Goal: Task Accomplishment & Management: Manage account settings

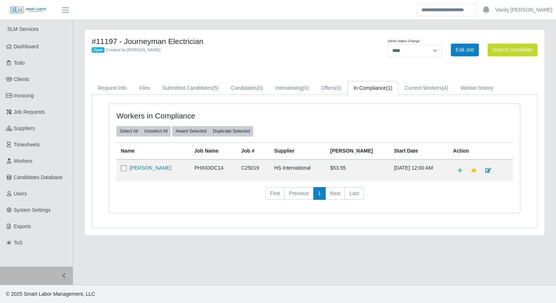
select select "****"
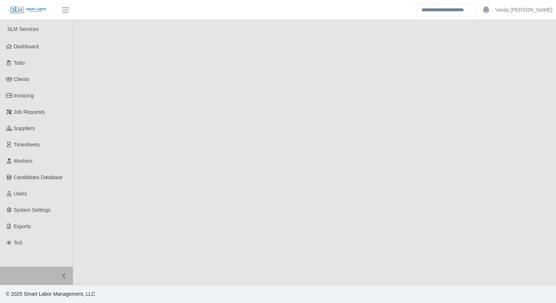
select select "****"
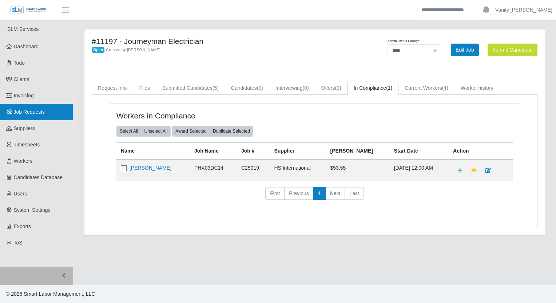
click at [33, 107] on link "Job Requests" at bounding box center [36, 112] width 73 height 16
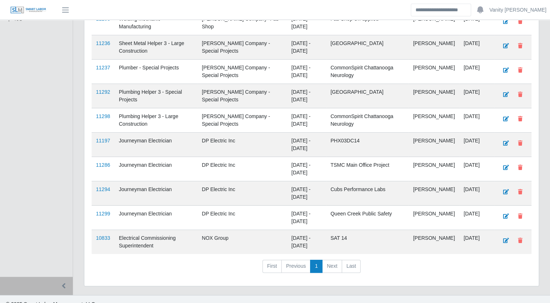
scroll to position [232, 0]
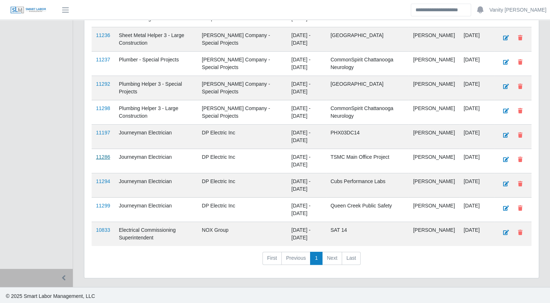
click at [105, 156] on link "11286" at bounding box center [103, 157] width 14 height 6
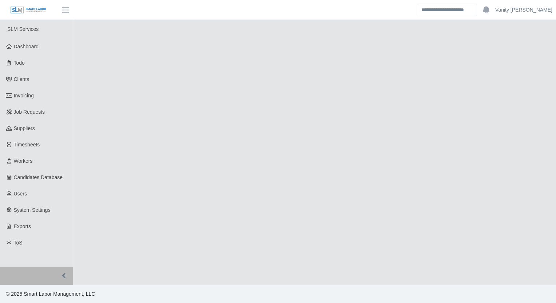
select select "****"
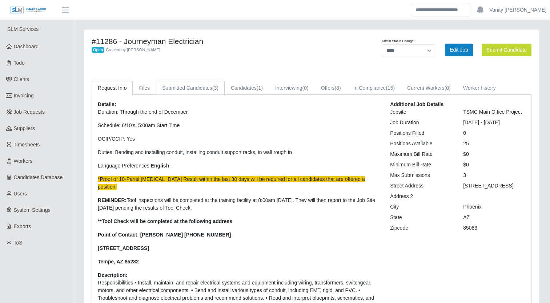
click at [189, 86] on link "Submitted Candidates (3)" at bounding box center [190, 88] width 69 height 14
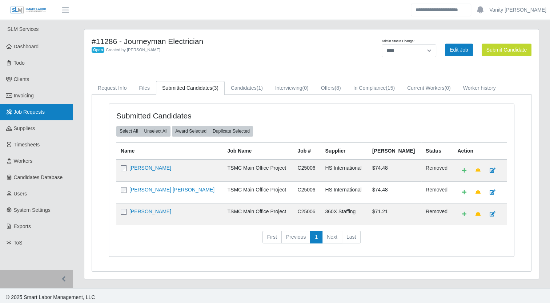
click at [33, 116] on link "Job Requests" at bounding box center [36, 112] width 73 height 16
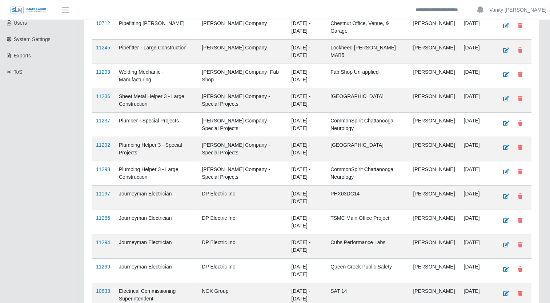
scroll to position [182, 0]
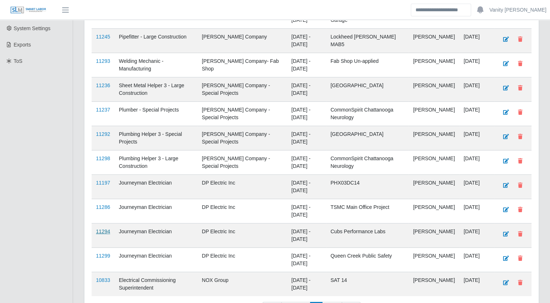
click at [105, 229] on link "11294" at bounding box center [103, 232] width 14 height 6
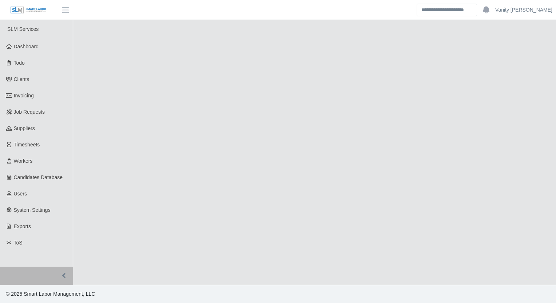
select select "****"
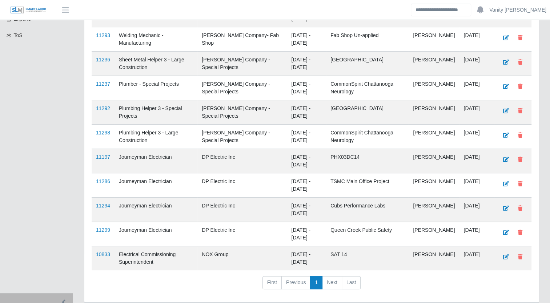
scroll to position [218, 0]
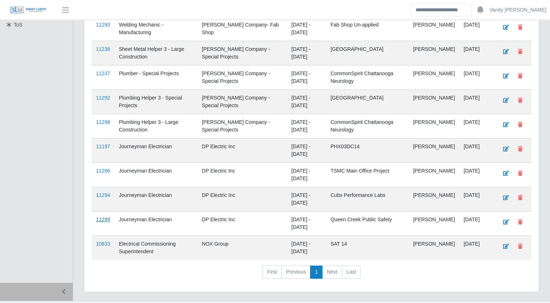
click at [103, 220] on link "11299" at bounding box center [103, 220] width 14 height 6
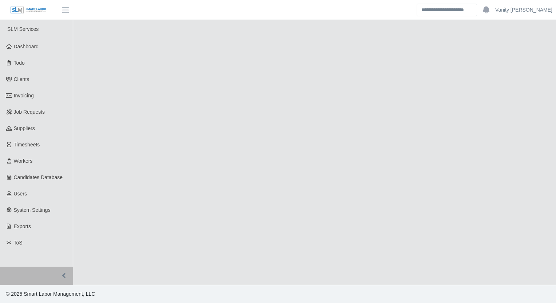
select select "****"
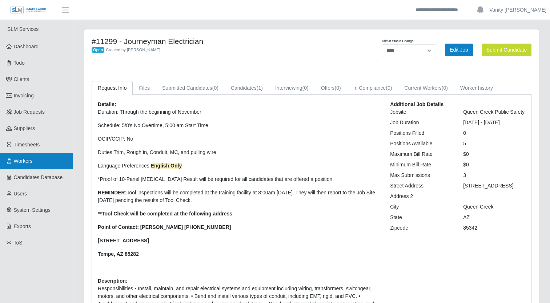
click at [21, 166] on link "Workers" at bounding box center [36, 161] width 73 height 16
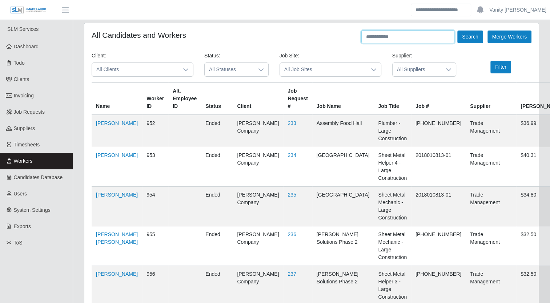
click at [395, 35] on input "text" at bounding box center [408, 37] width 93 height 13
click at [458, 31] on button "Search" at bounding box center [470, 37] width 25 height 13
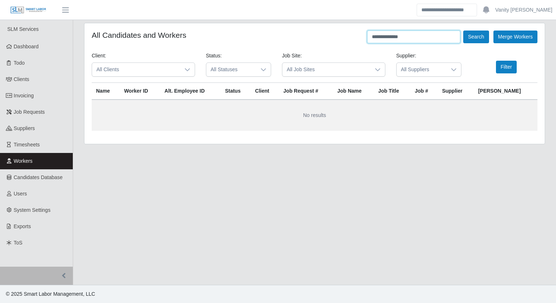
click at [385, 37] on input "**********" at bounding box center [413, 37] width 93 height 13
type input "**********"
click at [463, 31] on button "Search" at bounding box center [475, 37] width 25 height 13
click at [476, 37] on button "Search" at bounding box center [475, 37] width 25 height 13
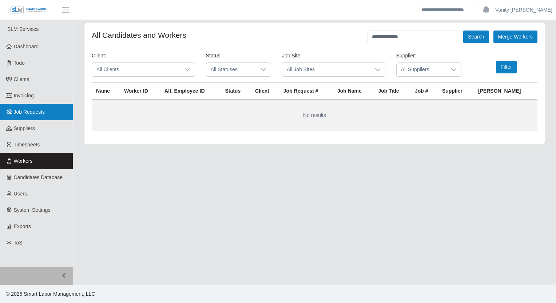
click at [24, 116] on link "Job Requests" at bounding box center [36, 112] width 73 height 16
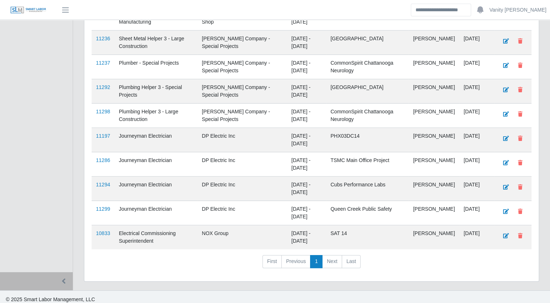
scroll to position [232, 0]
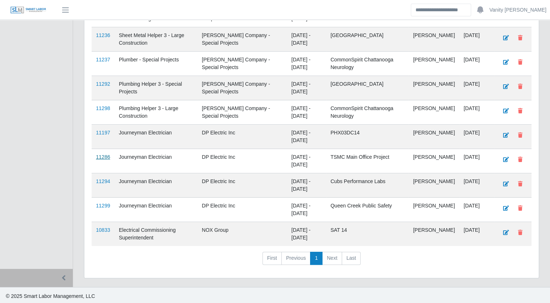
click at [101, 156] on link "11286" at bounding box center [103, 157] width 14 height 6
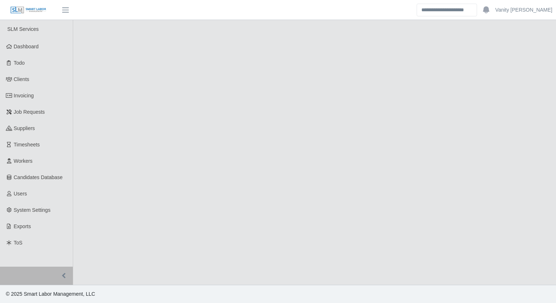
select select "****"
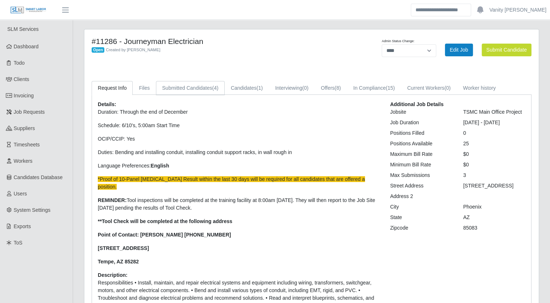
click at [176, 87] on link "Submitted Candidates (4)" at bounding box center [190, 88] width 69 height 14
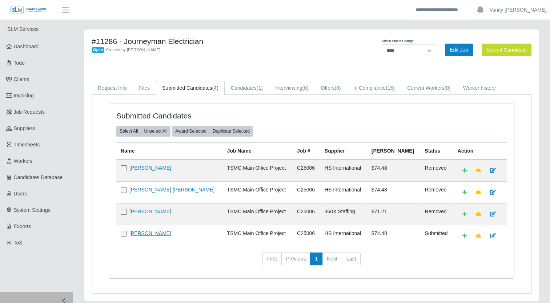
click at [149, 234] on link "Joseph Peters" at bounding box center [151, 234] width 42 height 6
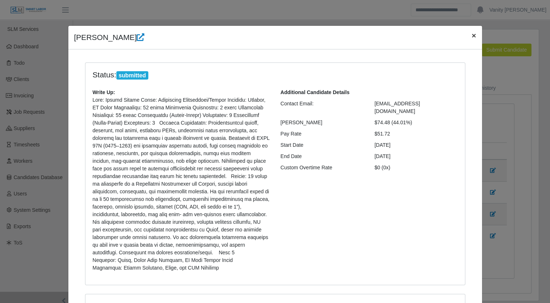
click at [472, 36] on span "×" at bounding box center [474, 35] width 4 height 8
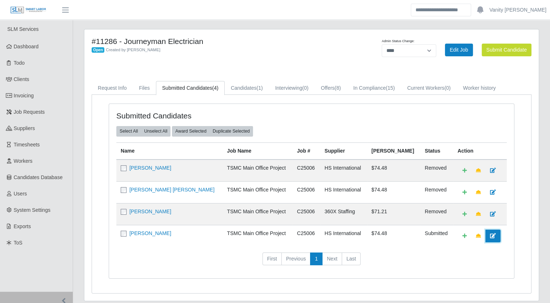
click at [490, 234] on icon at bounding box center [493, 236] width 6 height 5
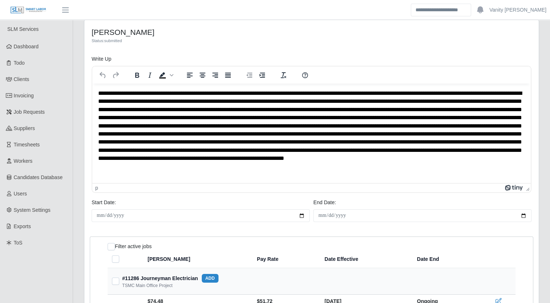
click at [152, 93] on p "Rich Text Area. Press ALT-0 for help." at bounding box center [311, 129] width 427 height 81
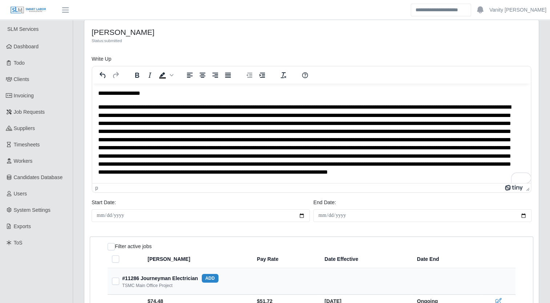
click at [195, 108] on p "To enrich screen reader interactions, please activate Accessibility in Grammarl…" at bounding box center [309, 147] width 422 height 89
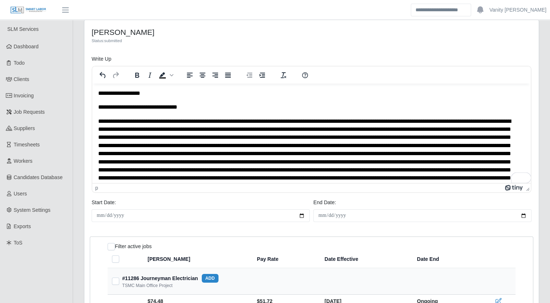
click at [222, 120] on p "To enrich screen reader interactions, please activate Accessibility in Grammarl…" at bounding box center [309, 157] width 422 height 81
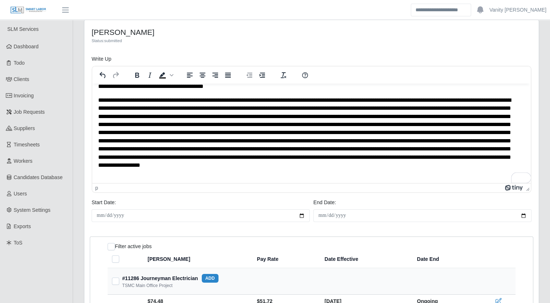
scroll to position [35, 0]
click at [180, 101] on p "To enrich screen reader interactions, please activate Accessibility in Grammarl…" at bounding box center [309, 136] width 422 height 81
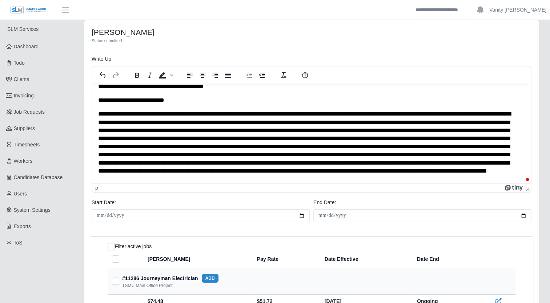
drag, startPoint x: 349, startPoint y: 113, endPoint x: 369, endPoint y: 113, distance: 20.0
click at [349, 113] on p "To enrich screen reader interactions, please activate Accessibility in Grammarl…" at bounding box center [309, 150] width 422 height 81
click at [346, 113] on p "To enrich screen reader interactions, please activate Accessibility in Grammarl…" at bounding box center [309, 150] width 422 height 81
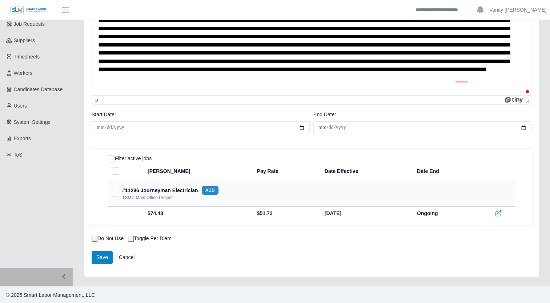
scroll to position [88, 0]
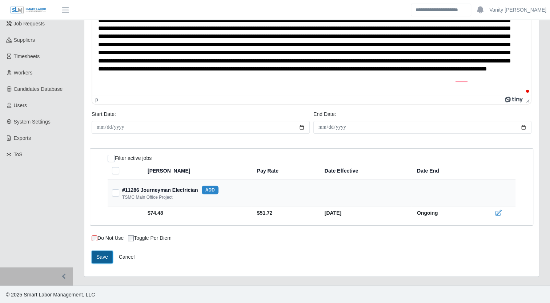
click at [102, 256] on button "Save" at bounding box center [102, 257] width 21 height 13
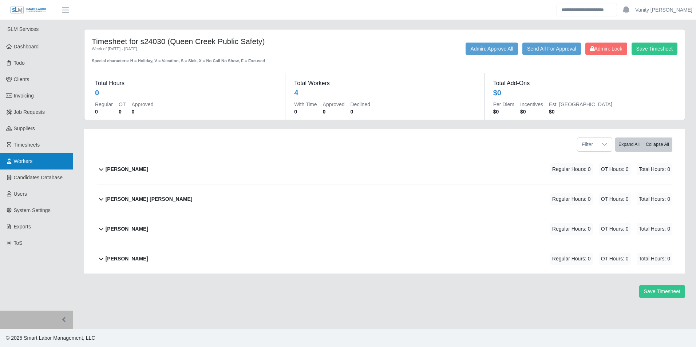
click at [28, 160] on span "Workers" at bounding box center [23, 161] width 19 height 6
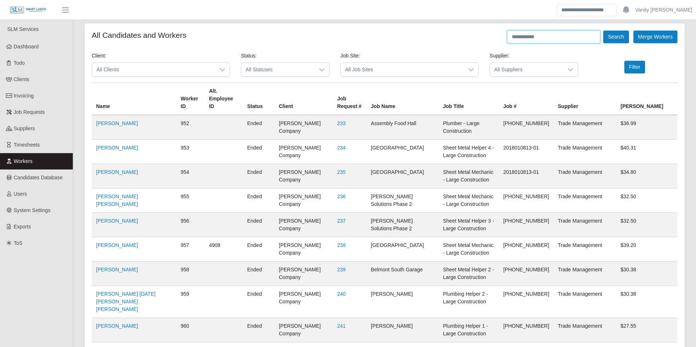
click at [533, 39] on input "text" at bounding box center [553, 37] width 93 height 13
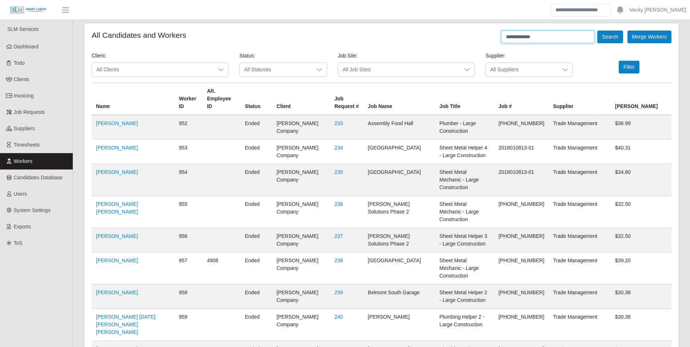
click at [597, 31] on button "Search" at bounding box center [609, 37] width 25 height 13
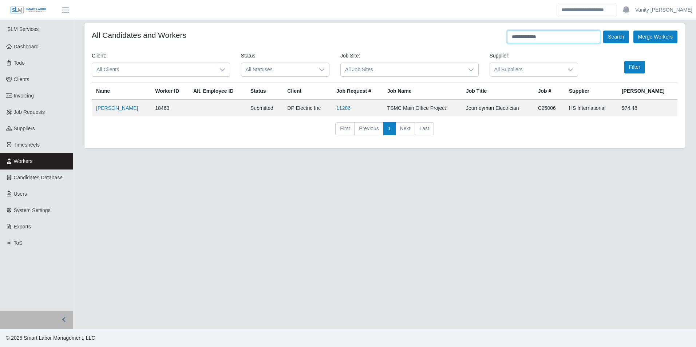
click at [557, 32] on input "**********" at bounding box center [553, 37] width 93 height 13
drag, startPoint x: 559, startPoint y: 35, endPoint x: 379, endPoint y: 49, distance: 181.0
click at [379, 49] on form "**********" at bounding box center [384, 86] width 585 height 111
click at [603, 31] on button "Search" at bounding box center [615, 37] width 25 height 13
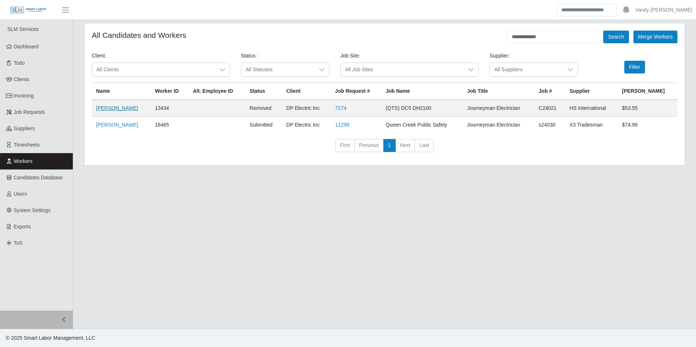
click at [113, 107] on link "[PERSON_NAME]" at bounding box center [117, 108] width 42 height 6
drag, startPoint x: 561, startPoint y: 36, endPoint x: 466, endPoint y: 39, distance: 95.4
click at [466, 39] on div "**********" at bounding box center [384, 37] width 585 height 13
type input "**********"
click at [623, 35] on button "Search" at bounding box center [615, 37] width 25 height 13
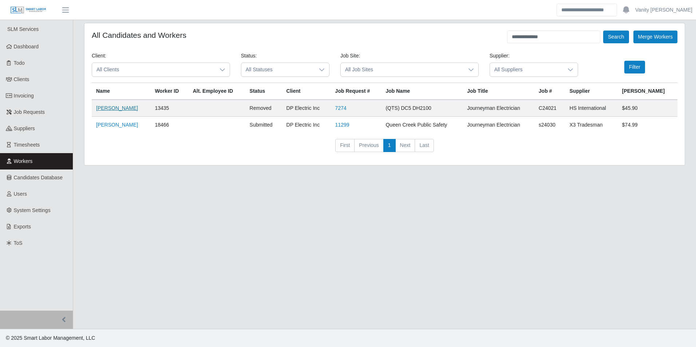
click at [112, 108] on link "Latanya Yazzie" at bounding box center [117, 108] width 42 height 6
click at [562, 32] on input "**********" at bounding box center [553, 37] width 93 height 13
drag, startPoint x: 563, startPoint y: 39, endPoint x: 507, endPoint y: 40, distance: 56.4
click at [507, 40] on input "**********" at bounding box center [553, 37] width 93 height 13
click at [603, 31] on button "Search" at bounding box center [615, 37] width 25 height 13
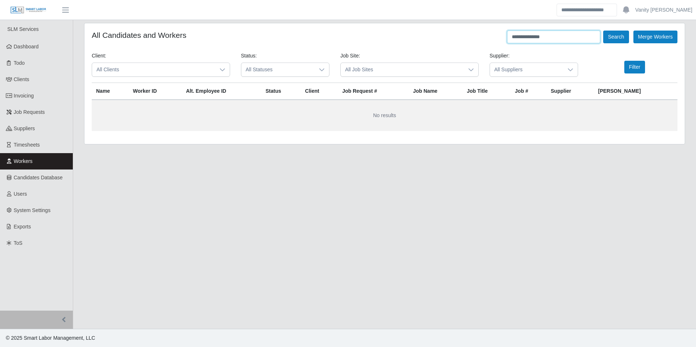
drag, startPoint x: 555, startPoint y: 40, endPoint x: 528, endPoint y: 39, distance: 27.3
click at [528, 39] on input "**********" at bounding box center [553, 37] width 93 height 13
click at [603, 31] on button "Search" at bounding box center [615, 37] width 25 height 13
click at [614, 38] on button "Search" at bounding box center [615, 37] width 25 height 13
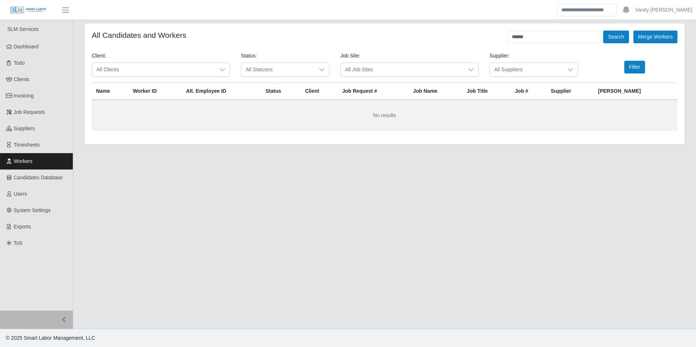
click at [551, 43] on form "All Candidates and Workers ****** Search Merge Workers Client: All Clients Stat…" at bounding box center [384, 81] width 585 height 100
drag, startPoint x: 507, startPoint y: 37, endPoint x: 456, endPoint y: 40, distance: 51.0
click at [456, 40] on div "All Candidates and Workers ****** Search Merge Workers" at bounding box center [384, 37] width 585 height 13
type input "**********"
click at [603, 31] on button "Search" at bounding box center [615, 37] width 25 height 13
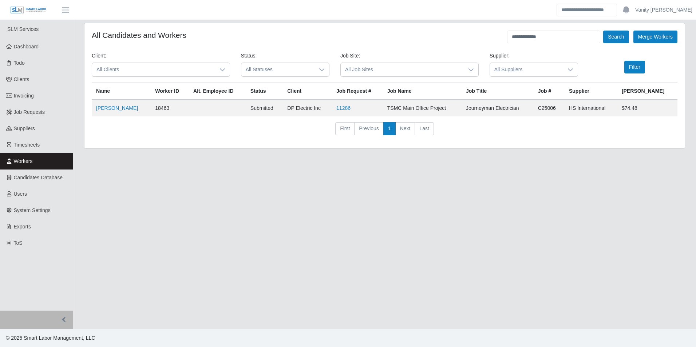
drag, startPoint x: 294, startPoint y: 208, endPoint x: 280, endPoint y: 211, distance: 13.8
click at [294, 208] on main "**********" at bounding box center [384, 174] width 622 height 309
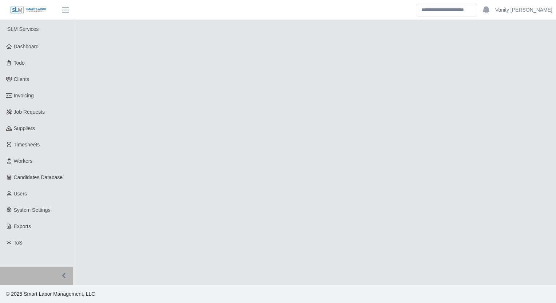
select select "****"
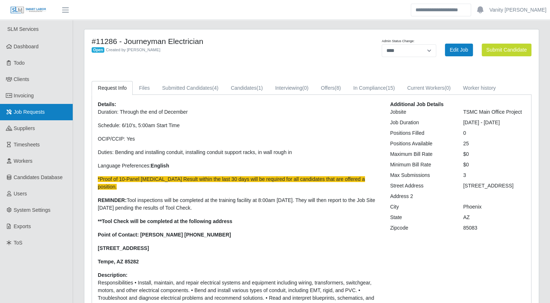
click at [33, 108] on link "Job Requests" at bounding box center [36, 112] width 73 height 16
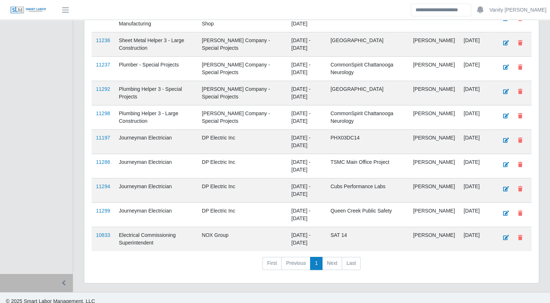
scroll to position [232, 0]
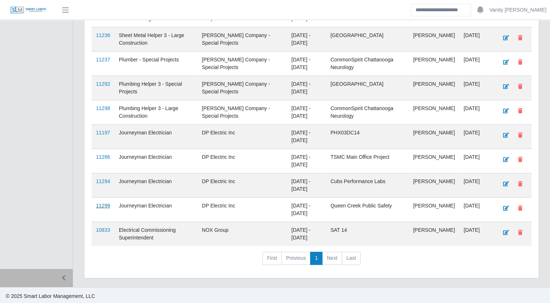
click at [105, 207] on link "11299" at bounding box center [103, 206] width 14 height 6
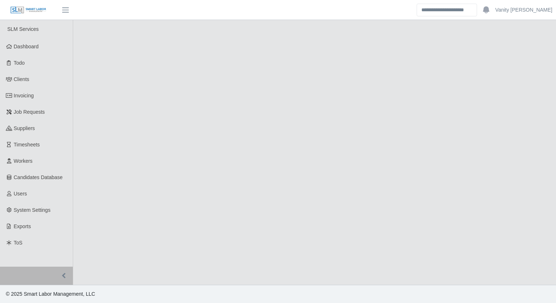
select select "****"
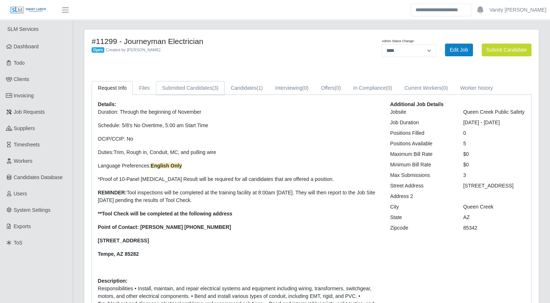
click at [189, 92] on link "Submitted Candidates (3)" at bounding box center [190, 88] width 69 height 14
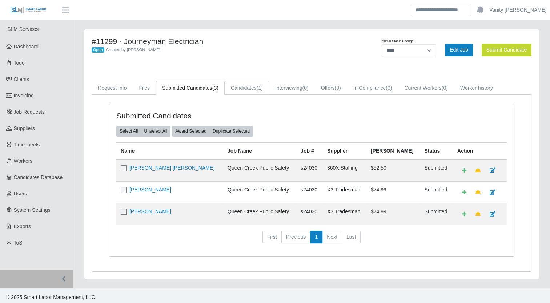
click at [250, 91] on link "Candidates (1)" at bounding box center [247, 88] width 44 height 14
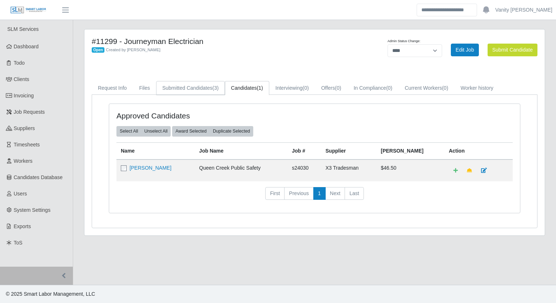
click at [192, 91] on link "Submitted Candidates (3)" at bounding box center [190, 88] width 69 height 14
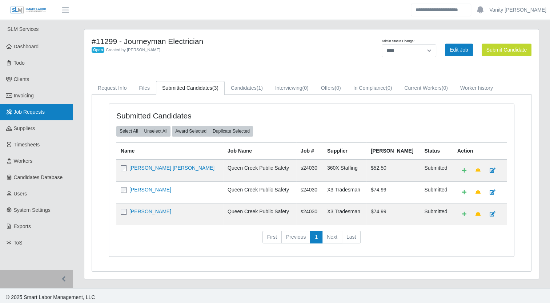
click at [29, 117] on link "Job Requests" at bounding box center [36, 112] width 73 height 16
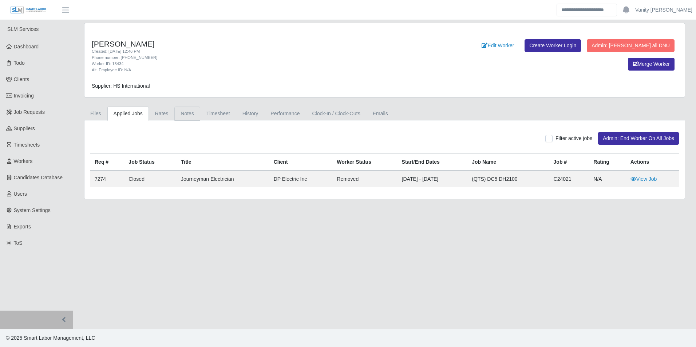
click at [188, 115] on link "Notes" at bounding box center [187, 114] width 26 height 14
click at [213, 113] on link "Timesheet" at bounding box center [218, 114] width 36 height 14
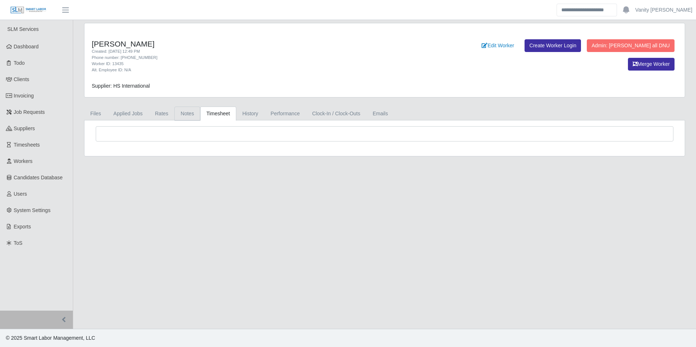
click at [178, 113] on link "Notes" at bounding box center [187, 114] width 26 height 14
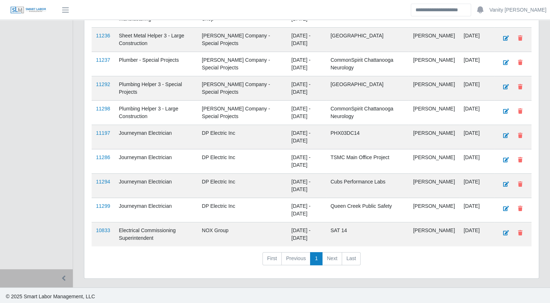
scroll to position [232, 0]
click at [105, 155] on link "11286" at bounding box center [103, 157] width 14 height 6
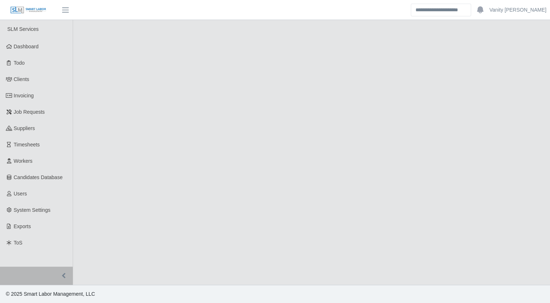
select select "****"
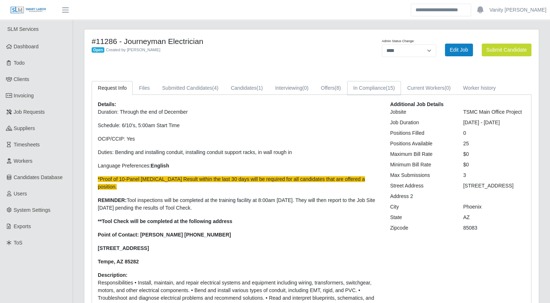
click at [359, 87] on link "In Compliance (15)" at bounding box center [374, 88] width 54 height 14
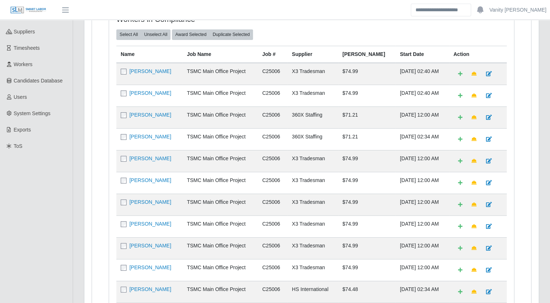
scroll to position [109, 0]
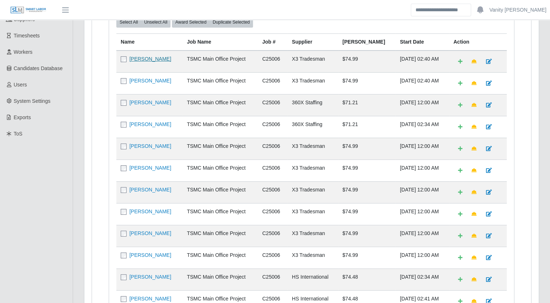
click at [138, 59] on link "William Millsap" at bounding box center [151, 59] width 42 height 6
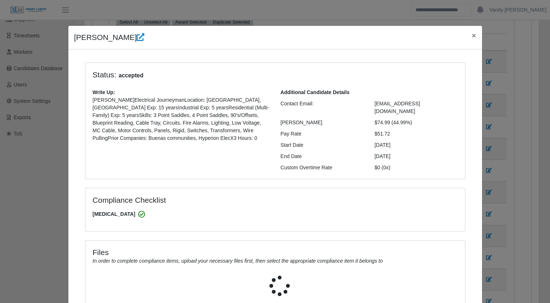
select select "**********"
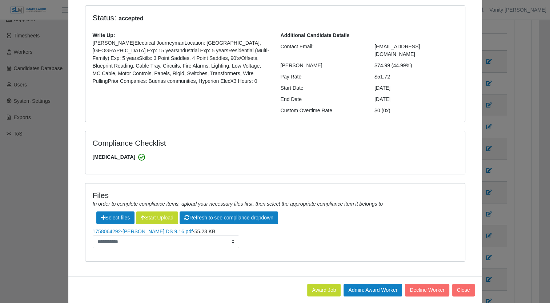
scroll to position [59, 0]
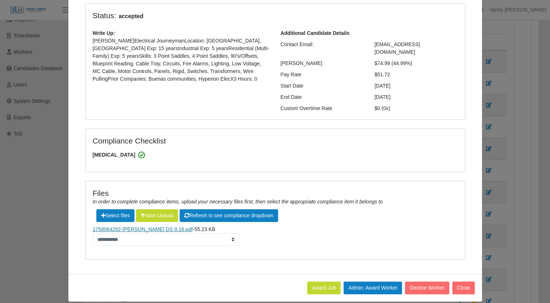
click at [115, 227] on link "1758064292-William Milsap DS 9.16.pdf" at bounding box center [143, 230] width 100 height 6
click at [418, 284] on button "Decline Worker" at bounding box center [427, 288] width 44 height 13
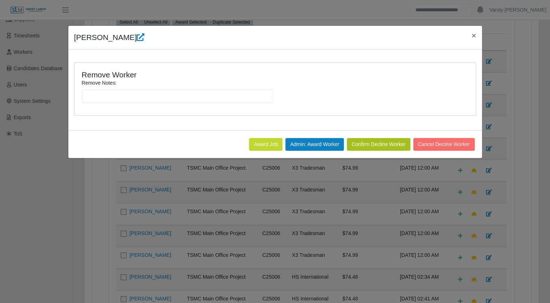
scroll to position [0, 0]
click at [159, 97] on input "Remove Notes:" at bounding box center [178, 96] width 192 height 13
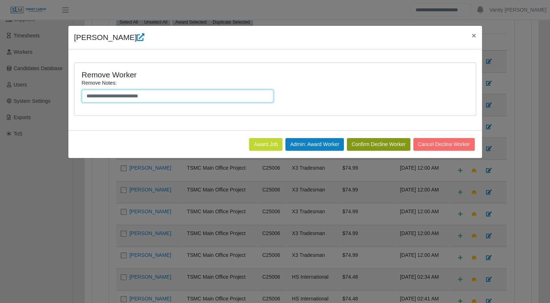
type input "**********"
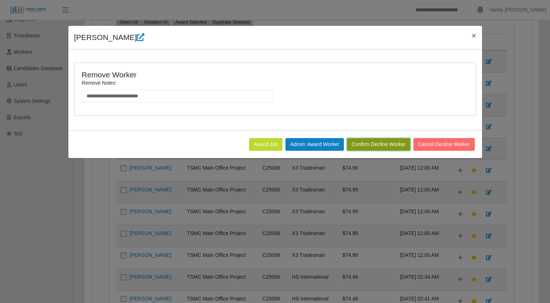
click at [376, 144] on button "Confirm Decline Worker" at bounding box center [378, 144] width 63 height 13
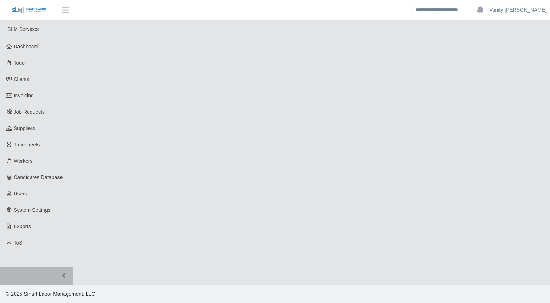
select select "****"
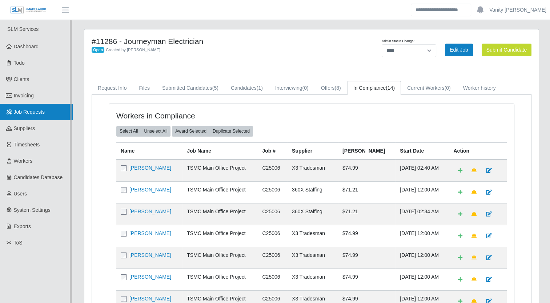
click at [23, 112] on span "Job Requests" at bounding box center [29, 112] width 31 height 6
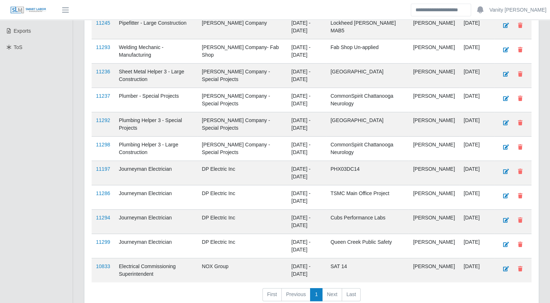
scroll to position [232, 0]
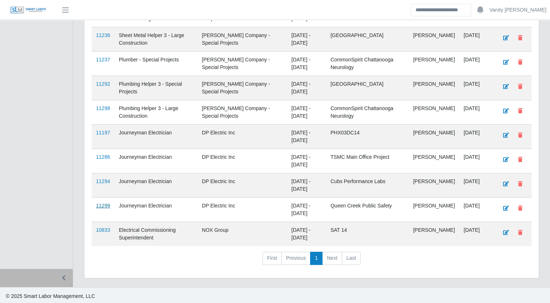
click at [105, 203] on link "11299" at bounding box center [103, 206] width 14 height 6
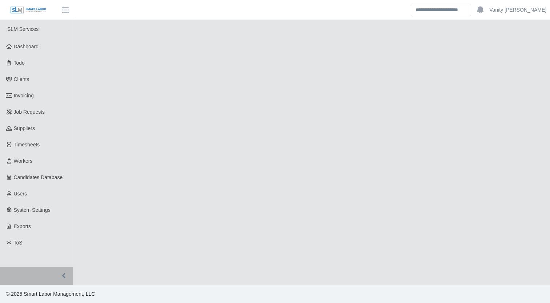
select select "****"
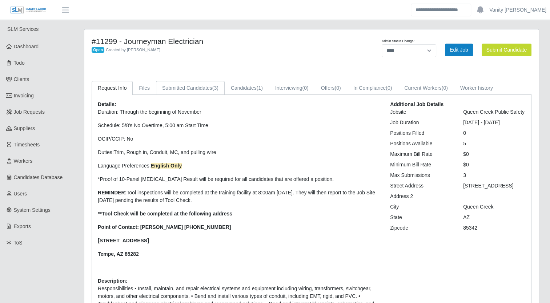
click at [184, 91] on link "Submitted Candidates (3)" at bounding box center [190, 88] width 69 height 14
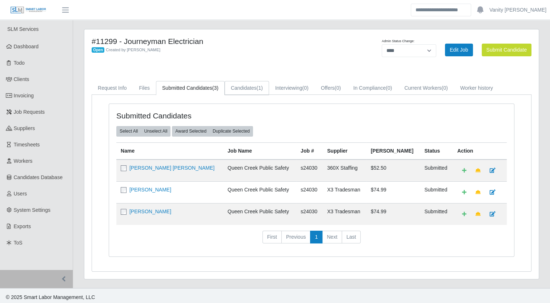
click at [252, 91] on link "Candidates (1)" at bounding box center [247, 88] width 44 height 14
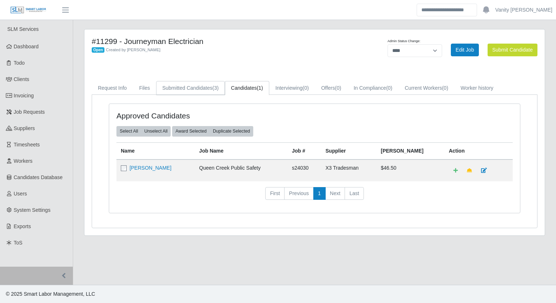
click at [204, 86] on link "Submitted Candidates (3)" at bounding box center [190, 88] width 69 height 14
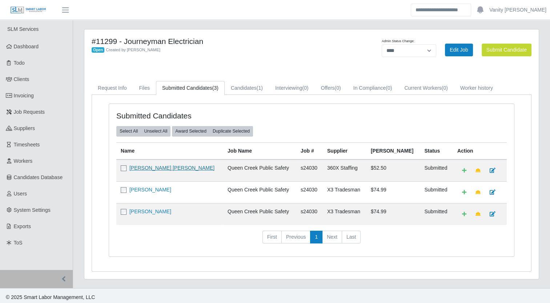
click at [156, 168] on link "[PERSON_NAME] [PERSON_NAME]" at bounding box center [172, 168] width 85 height 6
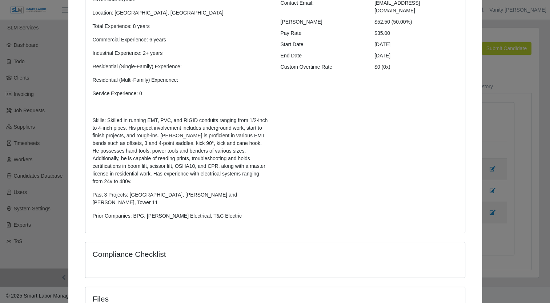
scroll to position [170, 0]
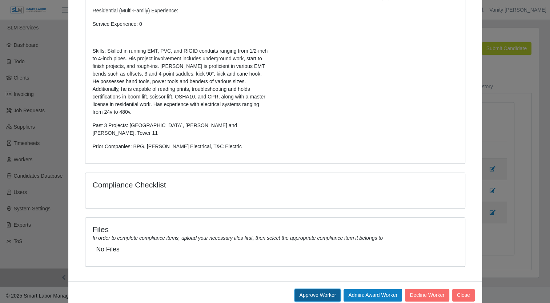
click at [324, 289] on button "Approve Worker" at bounding box center [318, 295] width 46 height 13
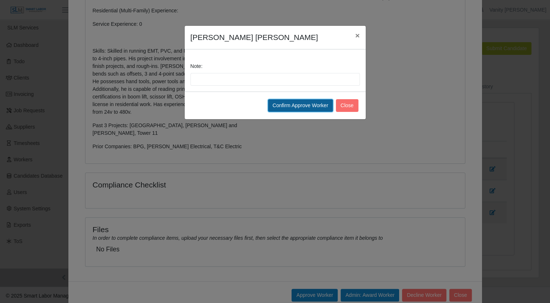
click at [287, 105] on button "Confirm Approve Worker" at bounding box center [300, 105] width 65 height 13
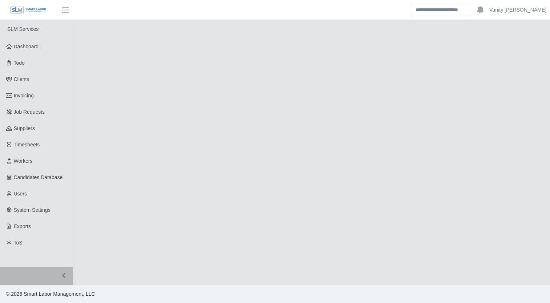
select select "****"
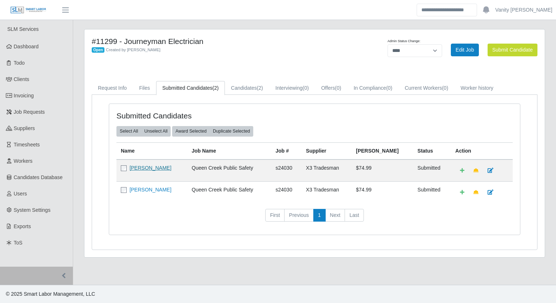
click at [154, 170] on link "[PERSON_NAME]" at bounding box center [151, 168] width 42 height 6
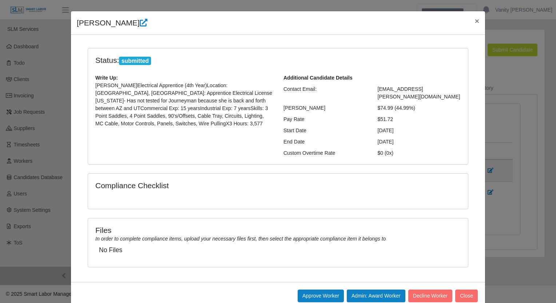
scroll to position [23, 0]
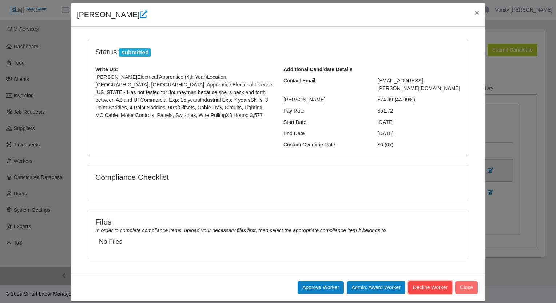
click at [417, 282] on button "Decline Worker" at bounding box center [430, 288] width 44 height 13
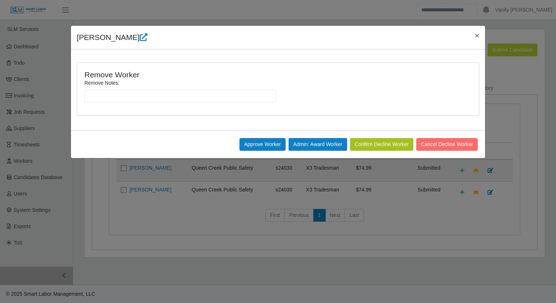
scroll to position [0, 0]
click at [228, 96] on input "Remove Notes:" at bounding box center [180, 96] width 192 height 13
type input "**********"
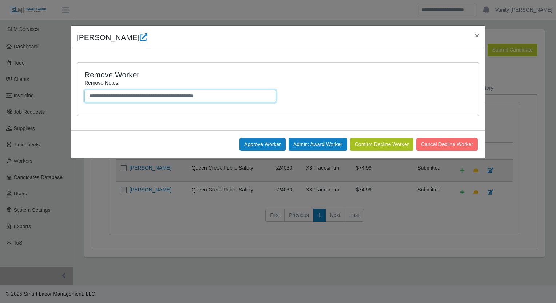
drag, startPoint x: 250, startPoint y: 97, endPoint x: 233, endPoint y: 97, distance: 17.1
click at [233, 97] on input "**********" at bounding box center [180, 96] width 192 height 13
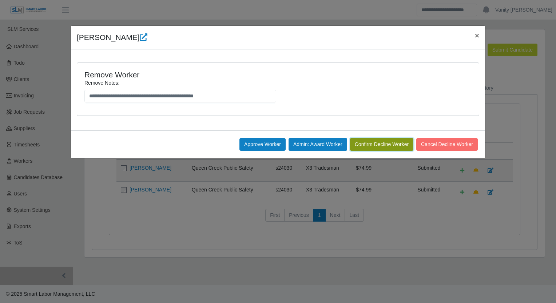
click at [374, 142] on button "Confirm Decline Worker" at bounding box center [381, 144] width 63 height 13
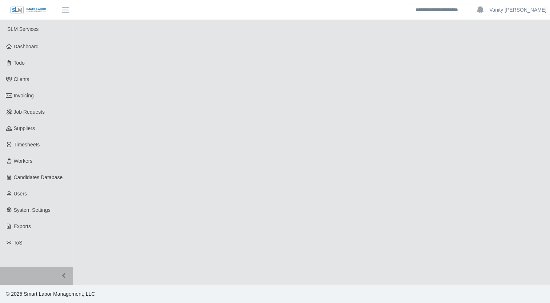
select select "****"
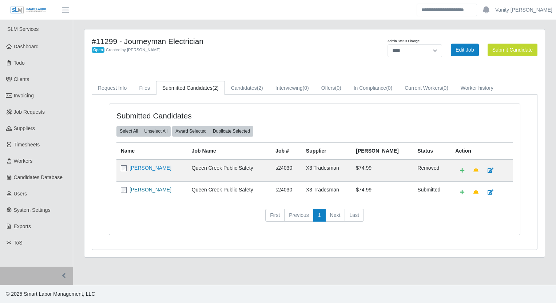
click at [149, 188] on link "[PERSON_NAME]" at bounding box center [151, 190] width 42 height 6
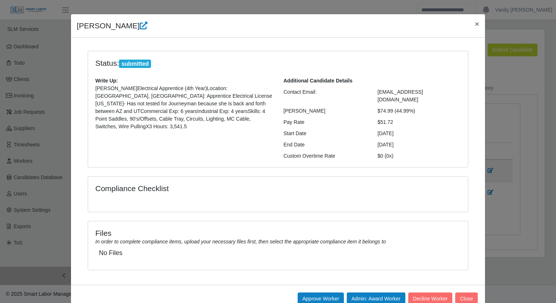
scroll to position [23, 0]
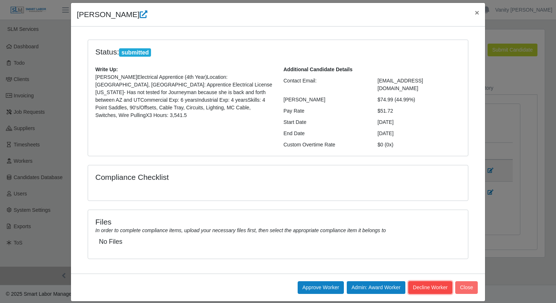
click at [422, 282] on button "Decline Worker" at bounding box center [430, 288] width 44 height 13
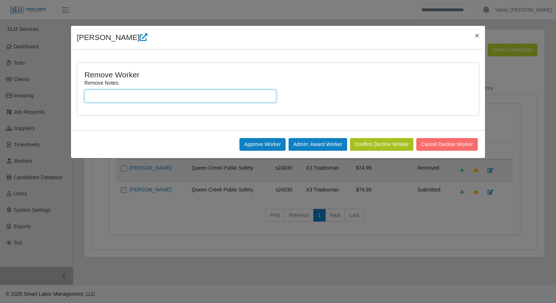
click at [125, 97] on input "Remove Notes:" at bounding box center [180, 96] width 192 height 13
type input "**********"
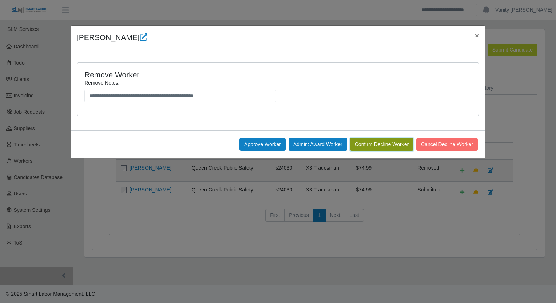
click at [373, 138] on button "Confirm Decline Worker" at bounding box center [381, 144] width 63 height 13
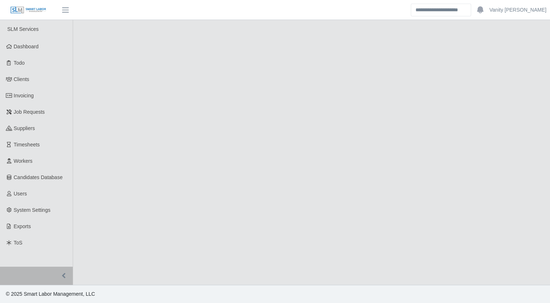
select select "****"
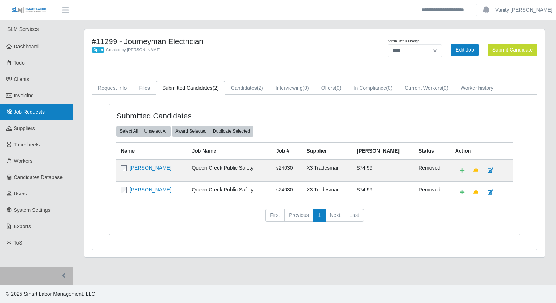
click at [33, 113] on span "Job Requests" at bounding box center [29, 112] width 31 height 6
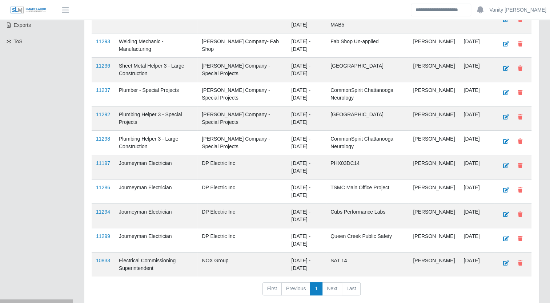
scroll to position [232, 0]
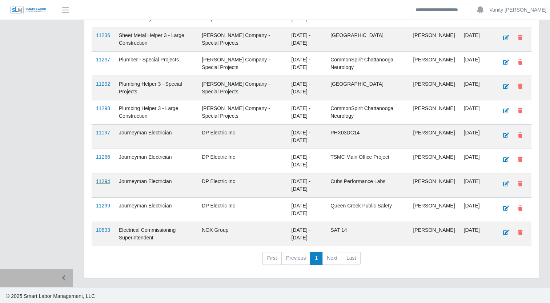
click at [100, 180] on link "11294" at bounding box center [103, 182] width 14 height 6
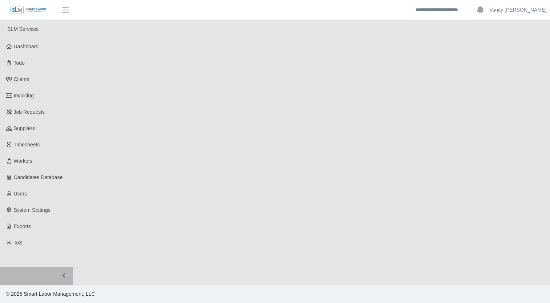
select select "****"
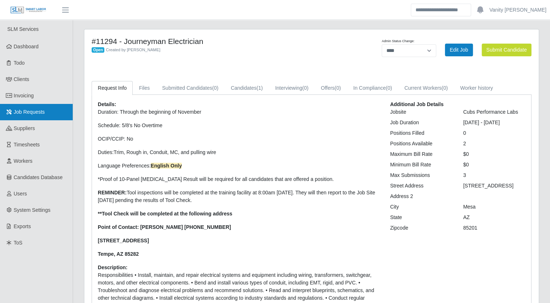
click at [44, 112] on span "Job Requests" at bounding box center [29, 112] width 31 height 6
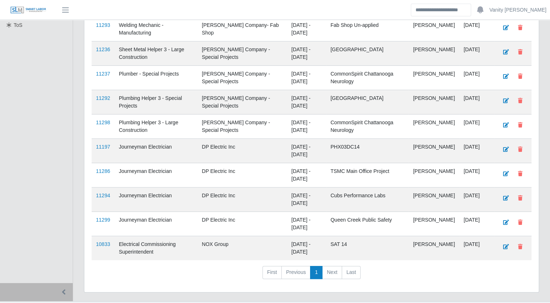
scroll to position [218, 0]
click at [101, 170] on link "11286" at bounding box center [103, 171] width 14 height 6
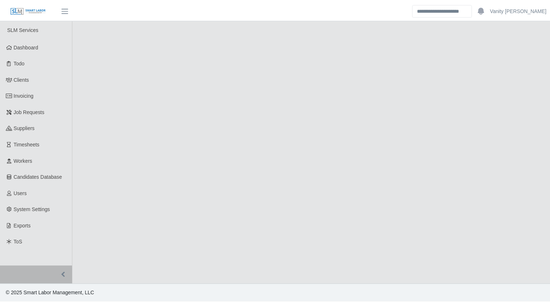
select select "****"
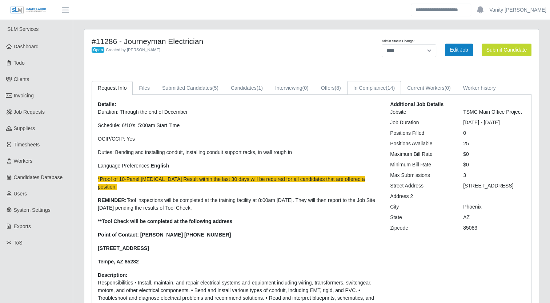
click at [381, 84] on link "In Compliance (14)" at bounding box center [374, 88] width 54 height 14
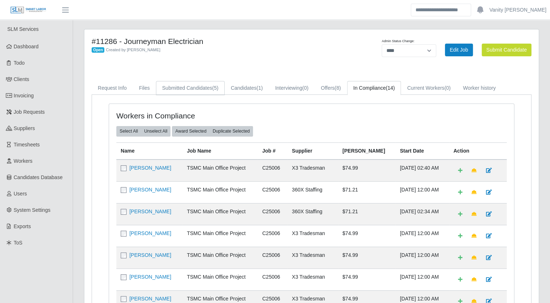
click at [212, 87] on span "(5)" at bounding box center [215, 88] width 6 height 6
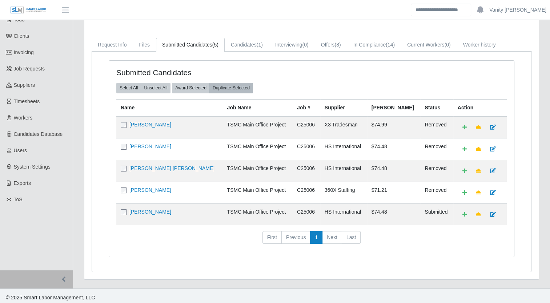
scroll to position [44, 0]
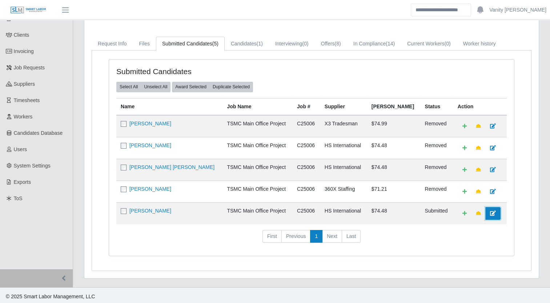
click at [487, 212] on link at bounding box center [493, 213] width 15 height 13
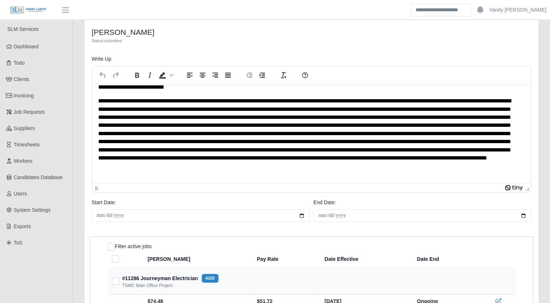
scroll to position [12, 0]
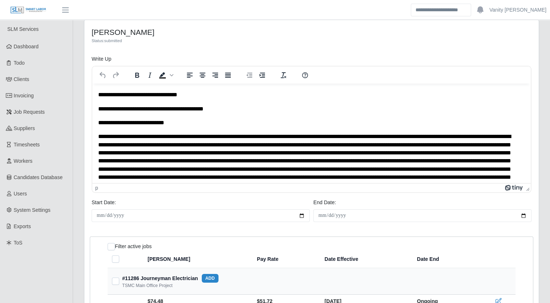
click at [177, 138] on p "Rich Text Area. Press ALT-0 for help." at bounding box center [309, 173] width 422 height 81
drag, startPoint x: 177, startPoint y: 138, endPoint x: 384, endPoint y: 135, distance: 207.0
click at [384, 135] on p "To enrich screen reader interactions, please activate Accessibility in Grammarl…" at bounding box center [309, 173] width 422 height 81
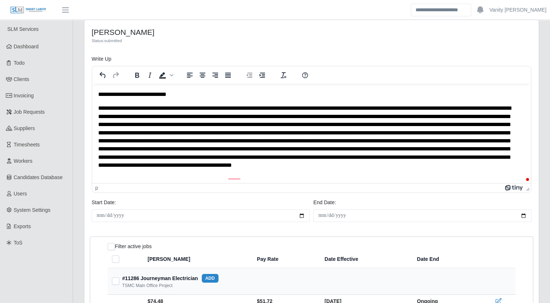
scroll to position [55, 0]
click at [270, 132] on p "To enrich screen reader interactions, please activate Accessibility in Grammarl…" at bounding box center [309, 140] width 422 height 73
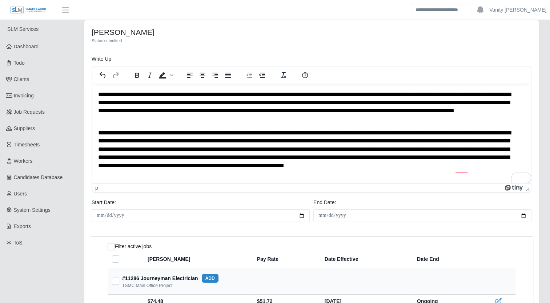
scroll to position [68, 0]
click at [309, 165] on p "**********" at bounding box center [309, 153] width 422 height 49
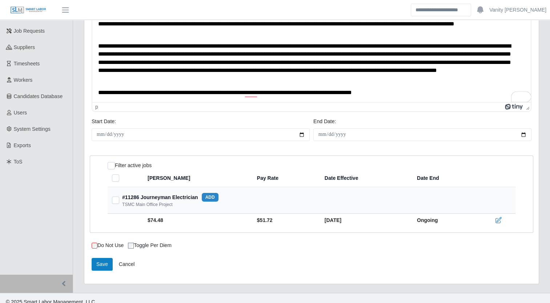
scroll to position [88, 0]
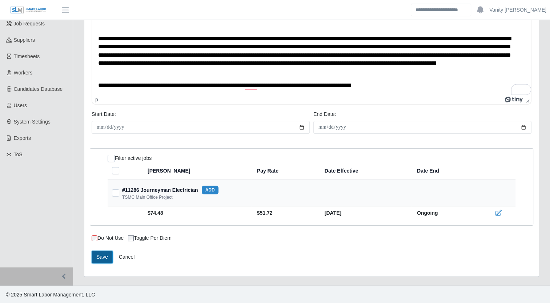
click at [107, 253] on button "Save" at bounding box center [102, 257] width 21 height 13
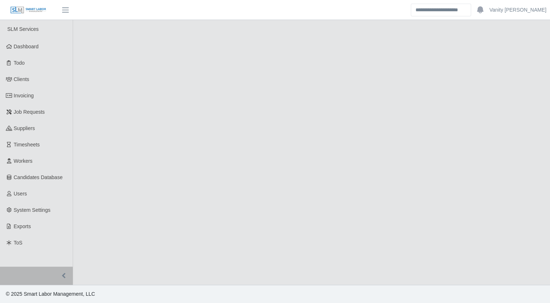
select select "****"
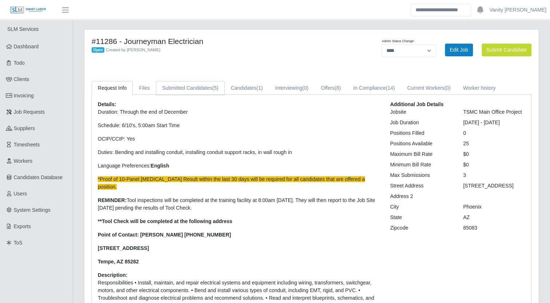
click at [190, 93] on link "Submitted Candidates (5)" at bounding box center [190, 88] width 69 height 14
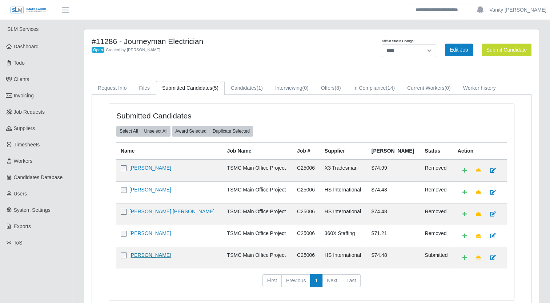
click at [144, 252] on link "[PERSON_NAME]" at bounding box center [151, 255] width 42 height 6
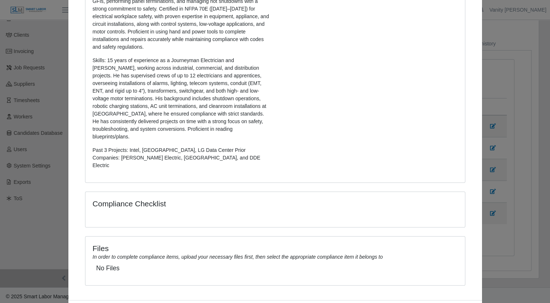
scroll to position [192, 0]
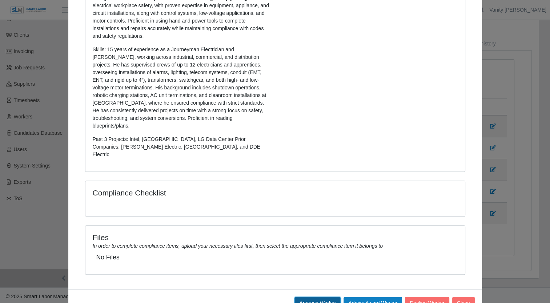
click at [316, 297] on button "Approve Worker" at bounding box center [318, 303] width 46 height 13
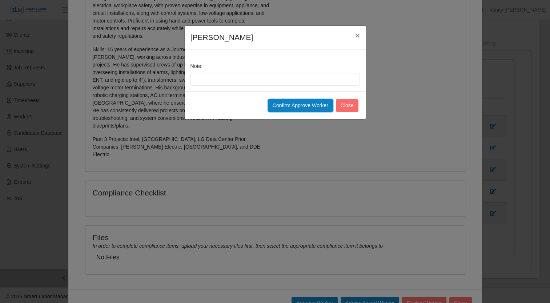
click at [276, 105] on button "Confirm Approve Worker" at bounding box center [300, 105] width 65 height 13
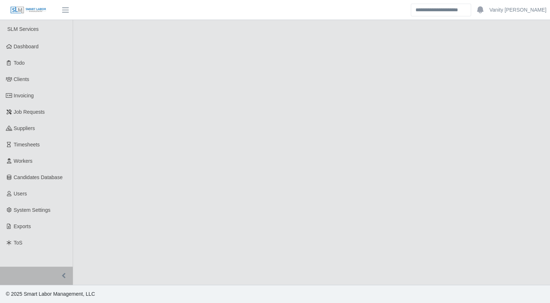
select select "****"
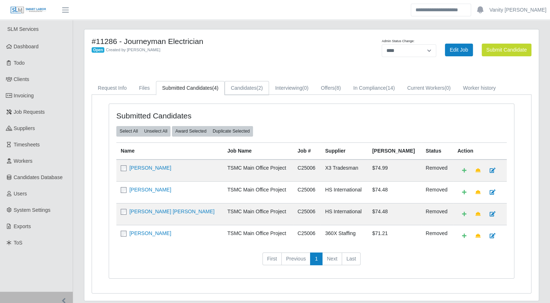
click at [232, 89] on link "Candidates (2)" at bounding box center [247, 88] width 44 height 14
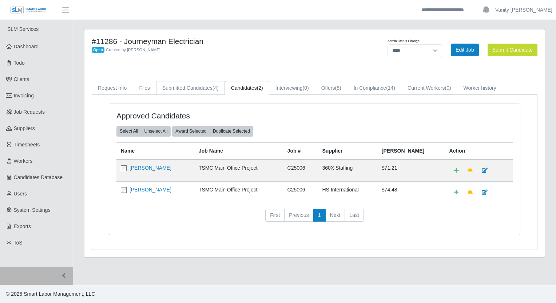
click at [194, 89] on link "Submitted Candidates (4)" at bounding box center [190, 88] width 69 height 14
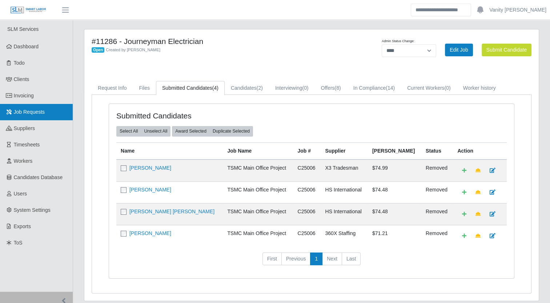
click at [44, 108] on link "Job Requests" at bounding box center [36, 112] width 73 height 16
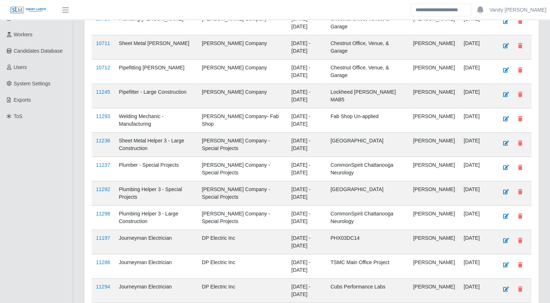
scroll to position [146, 0]
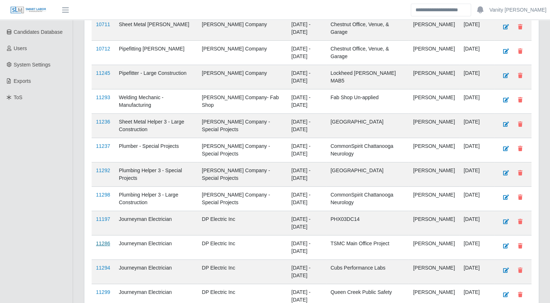
click at [106, 242] on link "11286" at bounding box center [103, 244] width 14 height 6
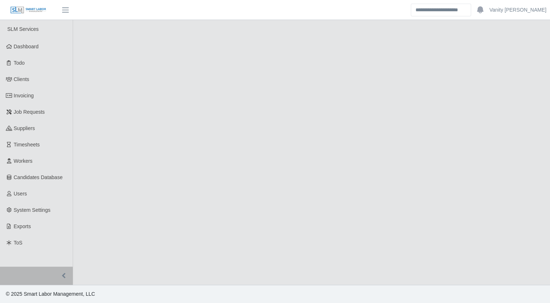
select select "****"
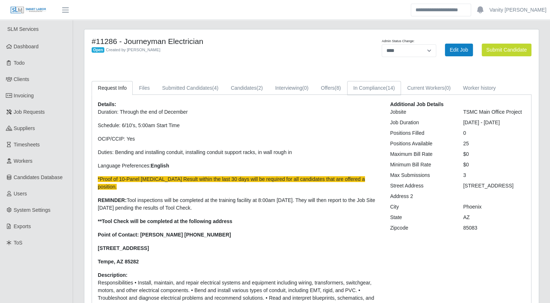
click at [369, 90] on link "In Compliance (14)" at bounding box center [374, 88] width 54 height 14
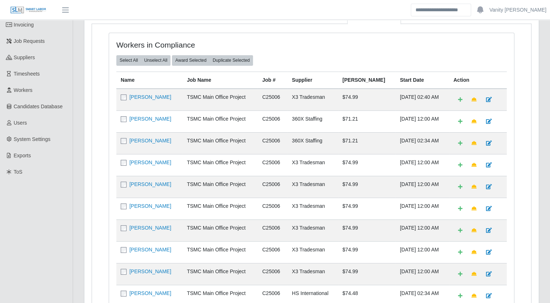
scroll to position [73, 0]
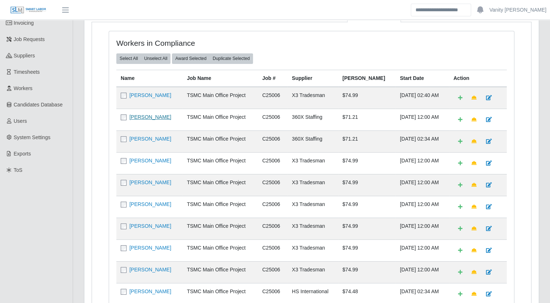
click at [150, 114] on link "[PERSON_NAME]" at bounding box center [151, 117] width 42 height 6
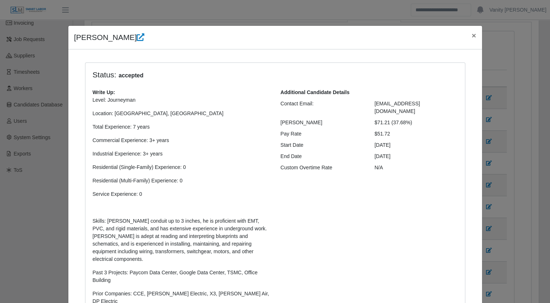
select select "**********"
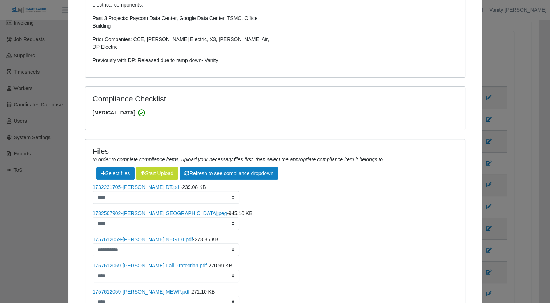
scroll to position [291, 0]
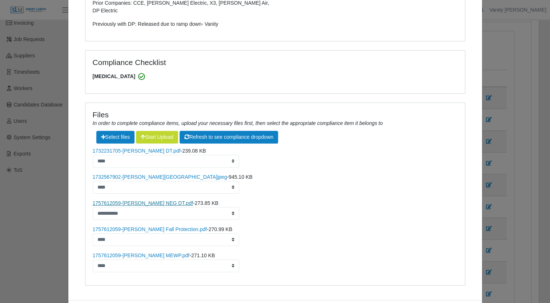
click at [158, 200] on link "1757612059-[PERSON_NAME] NEG DT.pdf" at bounding box center [143, 203] width 100 height 6
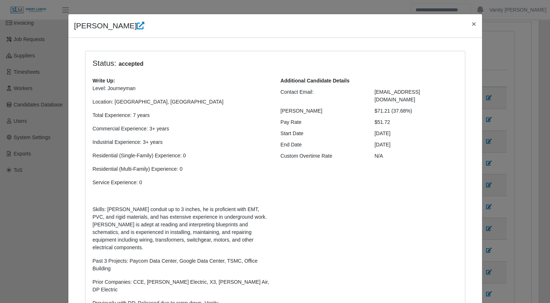
scroll to position [0, 0]
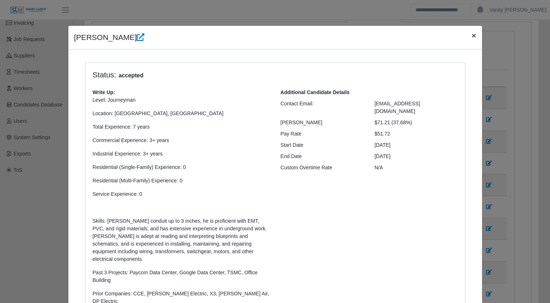
click at [472, 35] on span "×" at bounding box center [474, 35] width 4 height 8
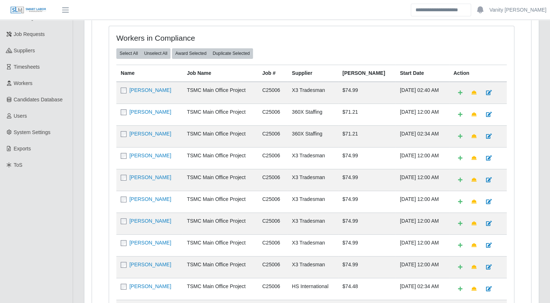
scroll to position [36, 0]
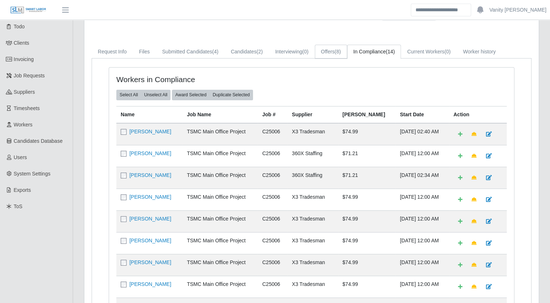
click at [335, 53] on span "(8)" at bounding box center [338, 52] width 6 height 6
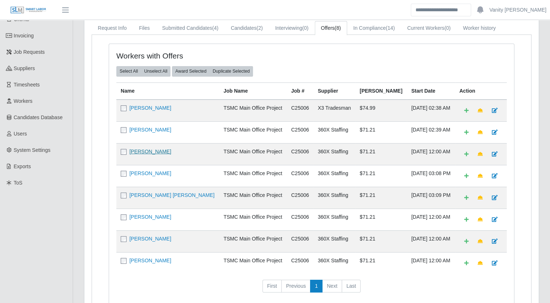
scroll to position [73, 0]
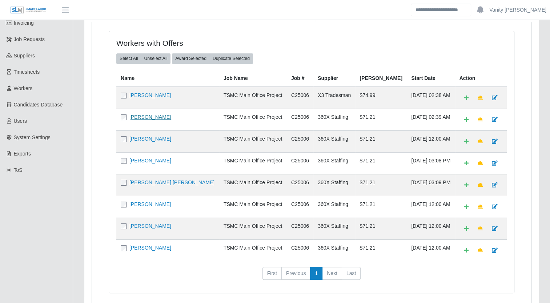
click at [162, 116] on link "[PERSON_NAME]" at bounding box center [151, 117] width 42 height 6
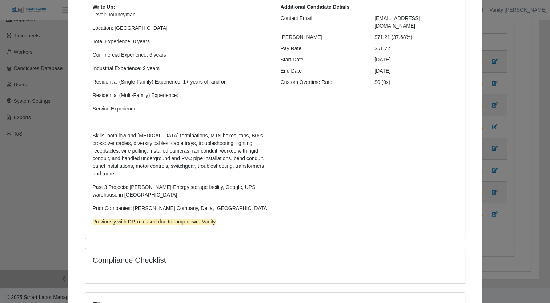
scroll to position [0, 0]
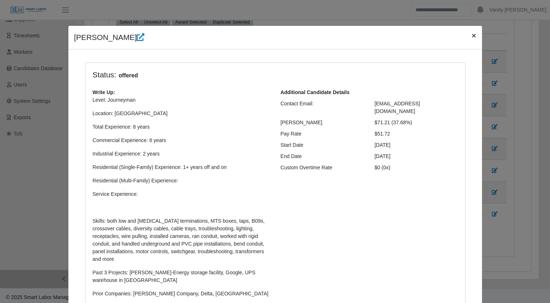
click at [472, 39] on span "×" at bounding box center [474, 35] width 4 height 8
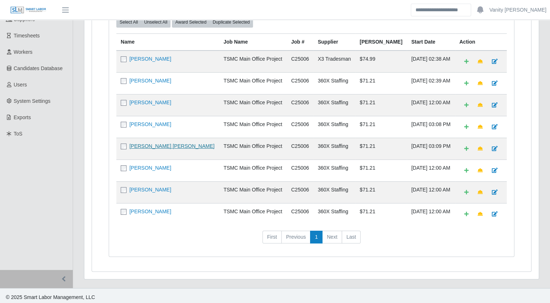
click at [154, 144] on link "[PERSON_NAME] [PERSON_NAME]" at bounding box center [172, 146] width 85 height 6
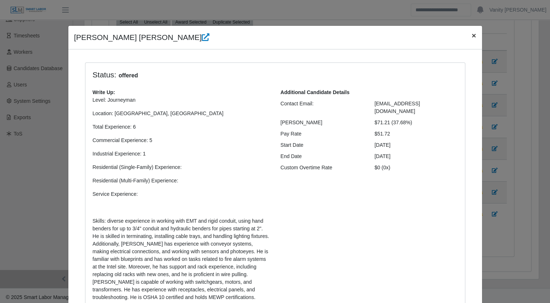
click at [472, 36] on span "×" at bounding box center [474, 35] width 4 height 8
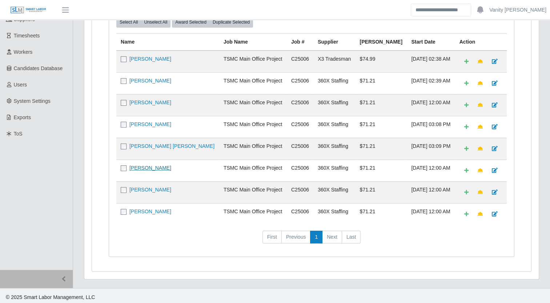
click at [159, 165] on link "[PERSON_NAME]" at bounding box center [151, 168] width 42 height 6
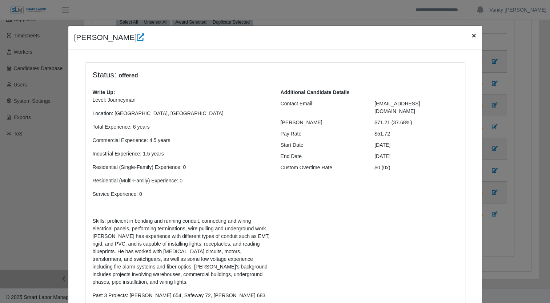
click at [466, 34] on button "×" at bounding box center [474, 35] width 16 height 19
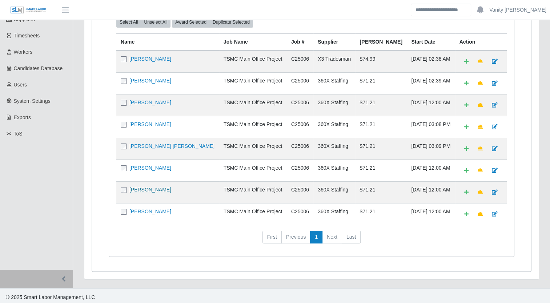
click at [154, 189] on link "[PERSON_NAME]" at bounding box center [151, 190] width 42 height 6
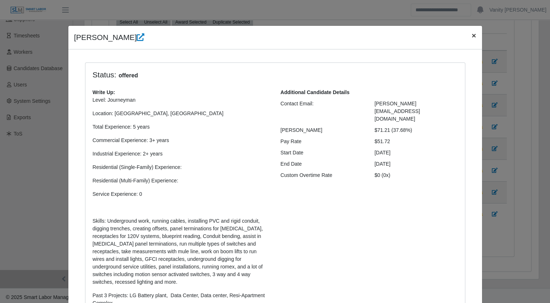
click at [472, 36] on span "×" at bounding box center [474, 35] width 4 height 8
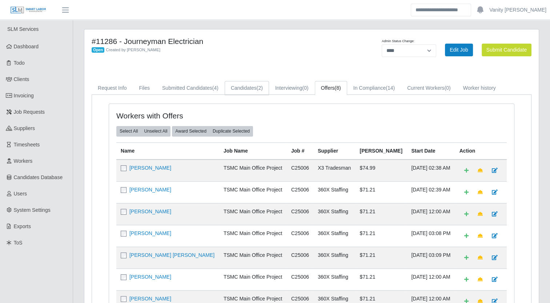
click at [250, 93] on link "Candidates (2)" at bounding box center [247, 88] width 44 height 14
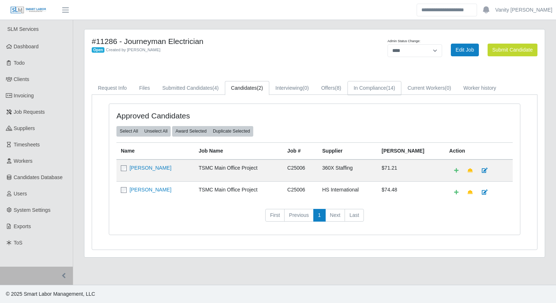
click at [370, 88] on link "In Compliance (14)" at bounding box center [374, 88] width 54 height 14
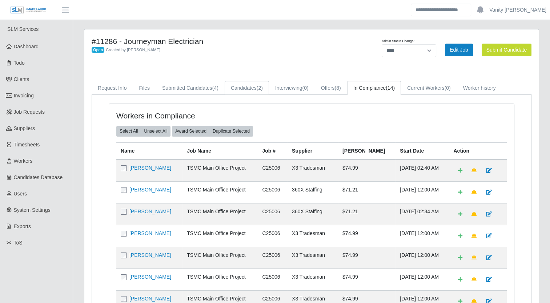
click at [248, 89] on link "Candidates (2)" at bounding box center [247, 88] width 44 height 14
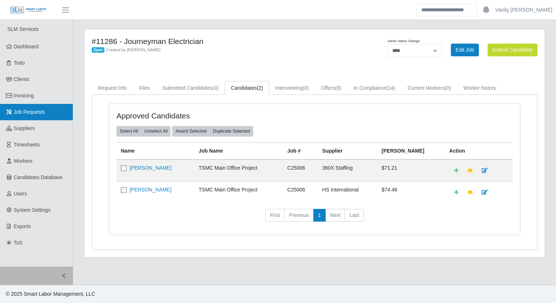
click at [47, 113] on link "Job Requests" at bounding box center [36, 112] width 73 height 16
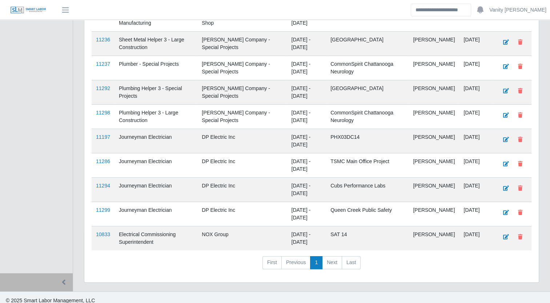
scroll to position [232, 0]
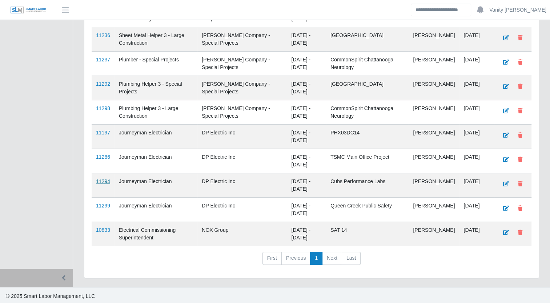
click at [104, 179] on link "11294" at bounding box center [103, 182] width 14 height 6
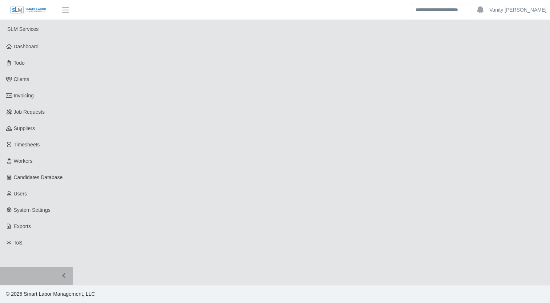
select select "****"
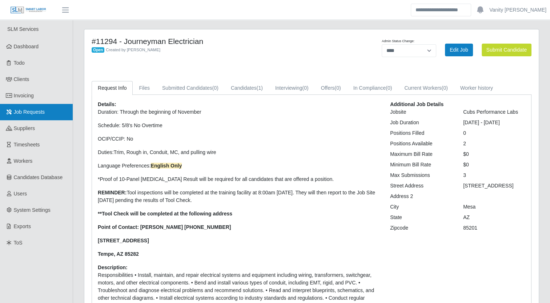
click at [35, 115] on span "Job Requests" at bounding box center [29, 112] width 31 height 6
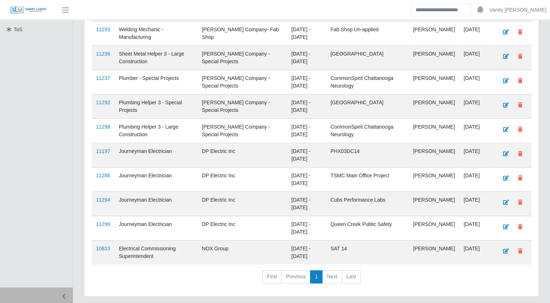
scroll to position [232, 0]
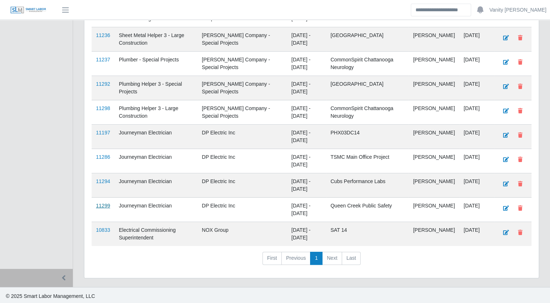
click at [105, 207] on link "11299" at bounding box center [103, 206] width 14 height 6
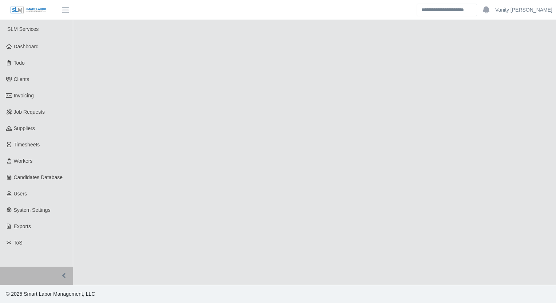
select select "****"
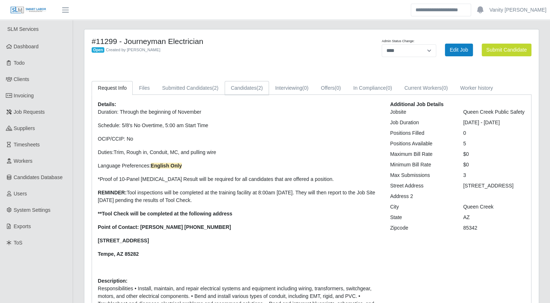
click at [234, 90] on link "Candidates (2)" at bounding box center [247, 88] width 44 height 14
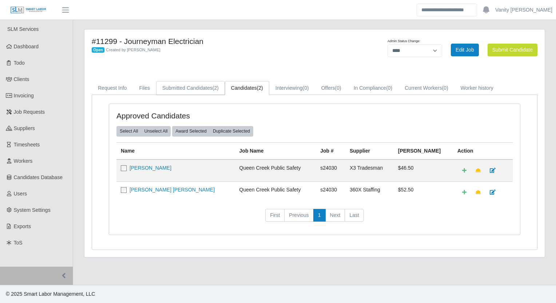
click at [206, 90] on link "Submitted Candidates (2)" at bounding box center [190, 88] width 69 height 14
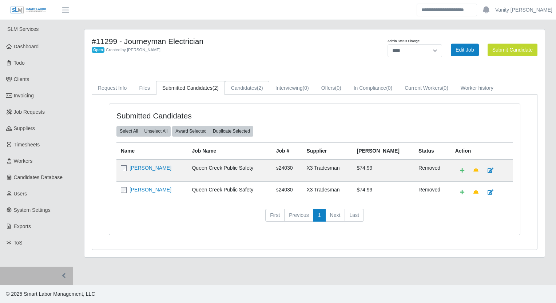
click at [242, 94] on link "Candidates (2)" at bounding box center [247, 88] width 44 height 14
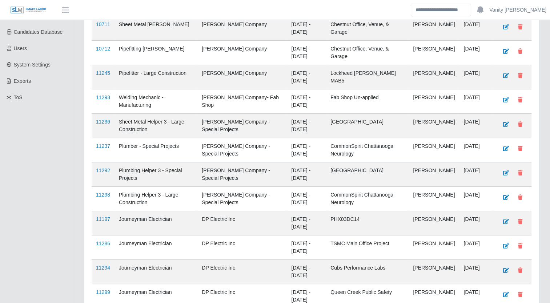
scroll to position [232, 0]
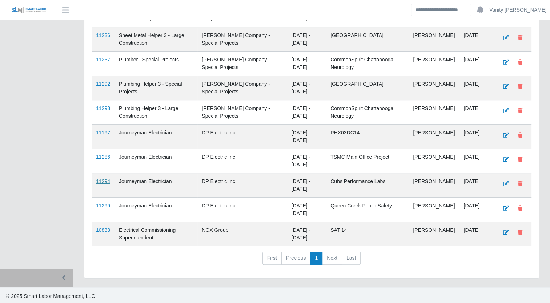
click at [103, 179] on link "11294" at bounding box center [103, 182] width 14 height 6
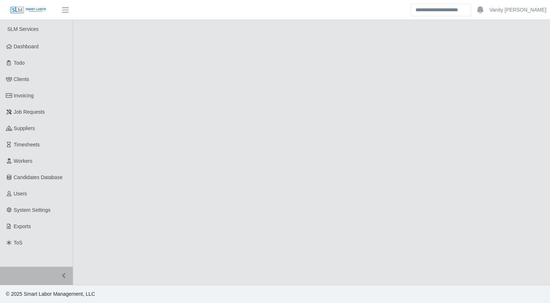
select select "****"
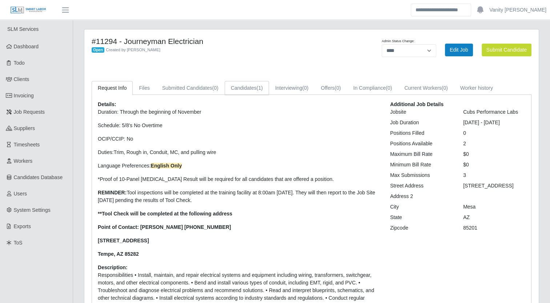
click at [235, 91] on link "Candidates (1)" at bounding box center [247, 88] width 44 height 14
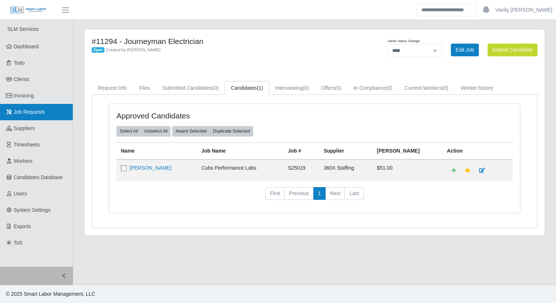
click at [37, 115] on span "Job Requests" at bounding box center [29, 112] width 31 height 6
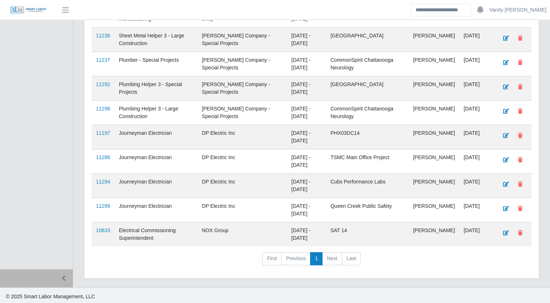
scroll to position [232, 0]
click at [103, 156] on link "11286" at bounding box center [103, 157] width 14 height 6
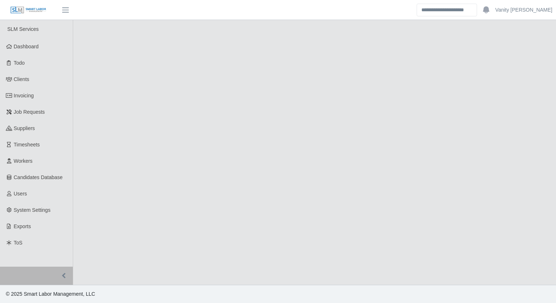
select select "****"
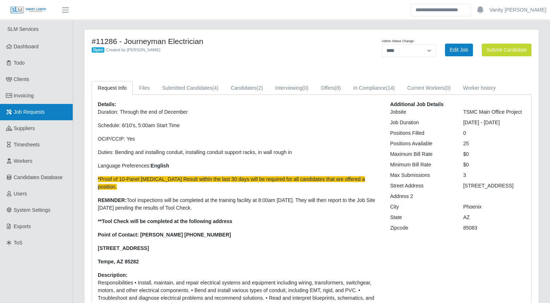
click at [23, 113] on span "Job Requests" at bounding box center [29, 112] width 31 height 6
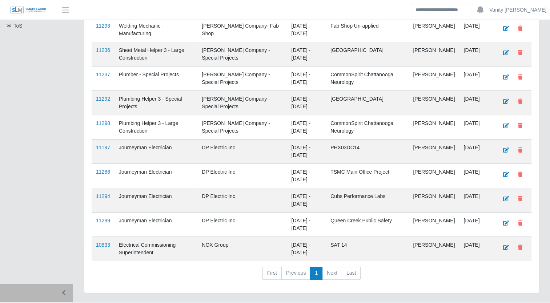
scroll to position [218, 0]
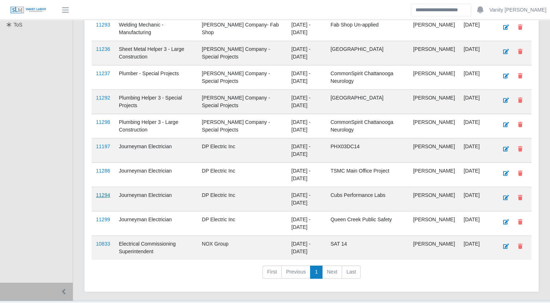
click at [103, 192] on link "11294" at bounding box center [103, 195] width 14 height 6
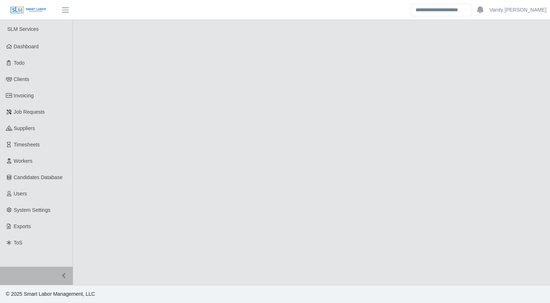
select select "****"
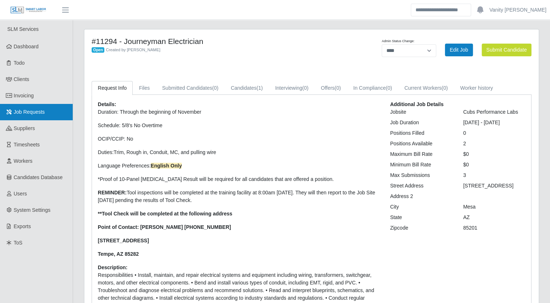
click at [39, 114] on span "Job Requests" at bounding box center [29, 112] width 31 height 6
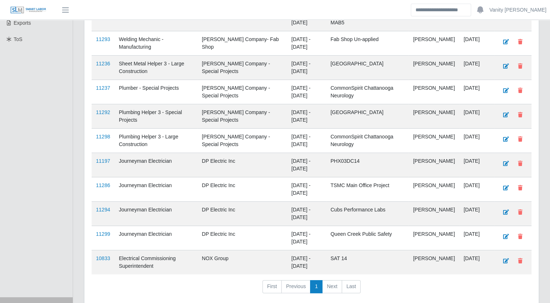
scroll to position [218, 0]
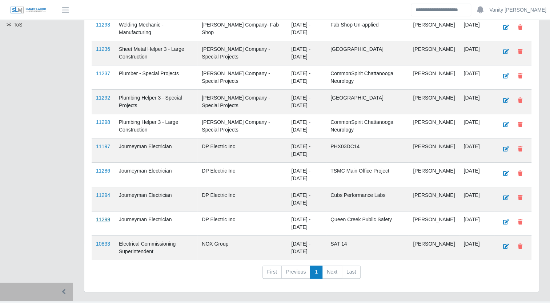
click at [107, 218] on link "11299" at bounding box center [103, 220] width 14 height 6
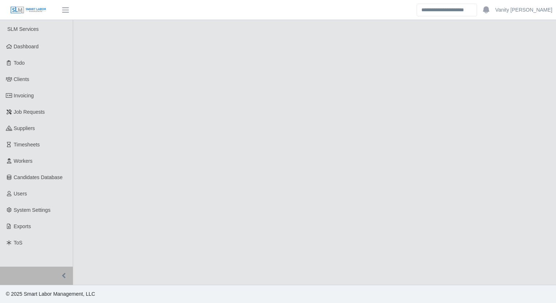
select select "****"
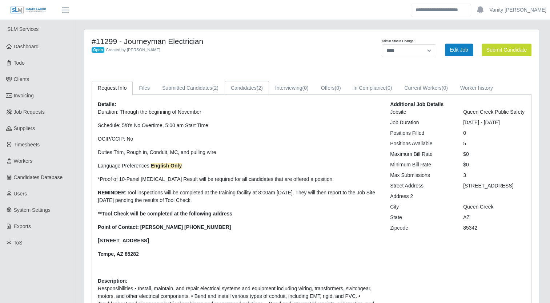
click at [244, 89] on link "Candidates (2)" at bounding box center [247, 88] width 44 height 14
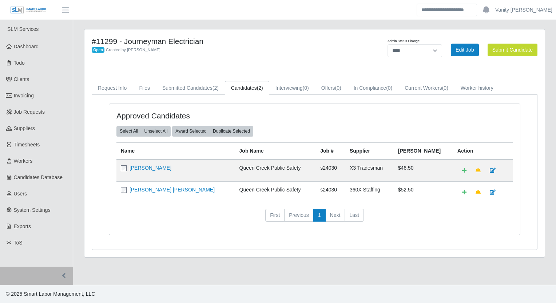
click at [256, 66] on div "#11299 - Journeyman Electrician Open Created by Jerrin Jaramillo Admin Status C…" at bounding box center [314, 143] width 460 height 228
click at [12, 113] on icon at bounding box center [9, 111] width 7 height 5
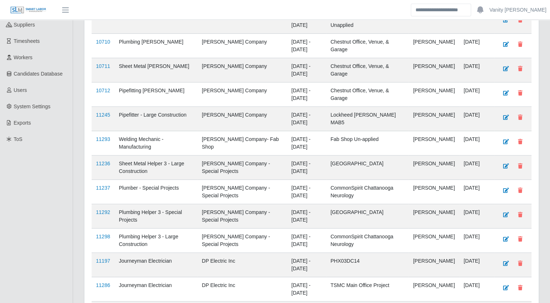
scroll to position [146, 0]
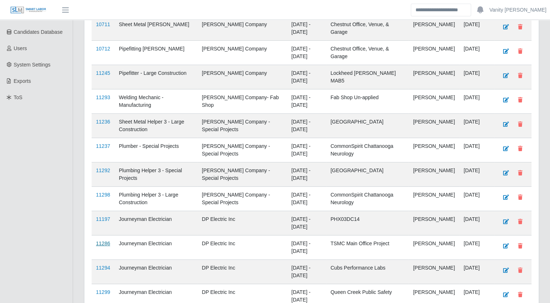
click at [104, 241] on link "11286" at bounding box center [103, 244] width 14 height 6
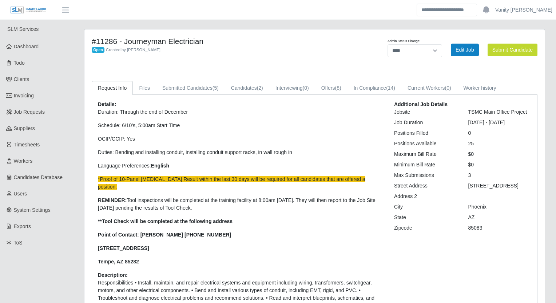
select select "****"
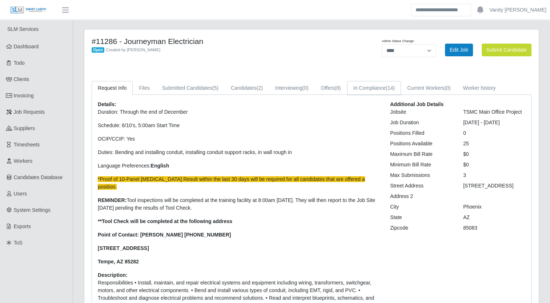
click at [383, 91] on link "In Compliance (14)" at bounding box center [374, 88] width 54 height 14
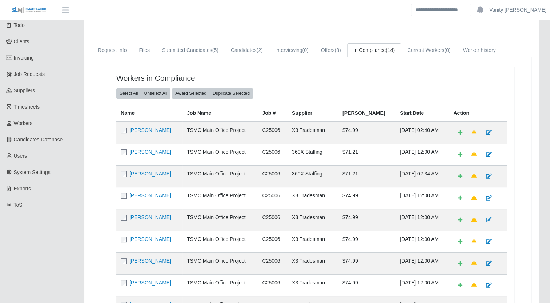
scroll to position [36, 0]
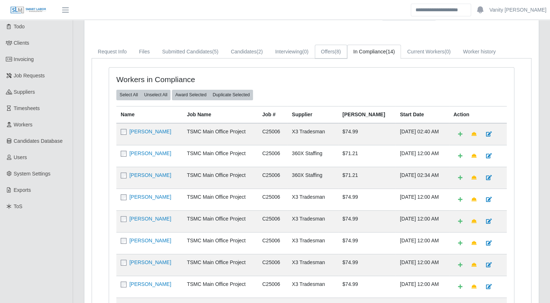
click at [333, 49] on link "Offers (8)" at bounding box center [331, 52] width 32 height 14
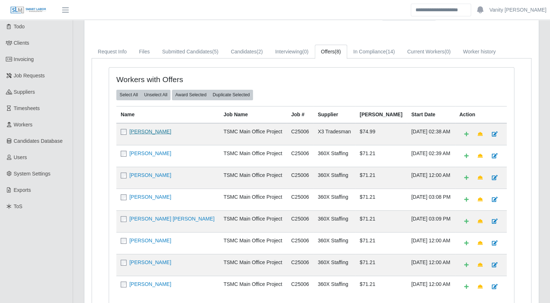
click at [147, 129] on link "[PERSON_NAME]" at bounding box center [151, 132] width 42 height 6
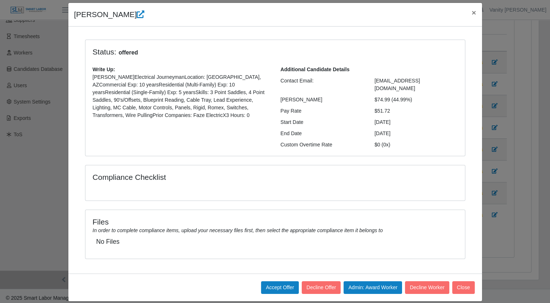
scroll to position [109, 0]
click at [418, 282] on button "Decline Worker" at bounding box center [427, 288] width 44 height 13
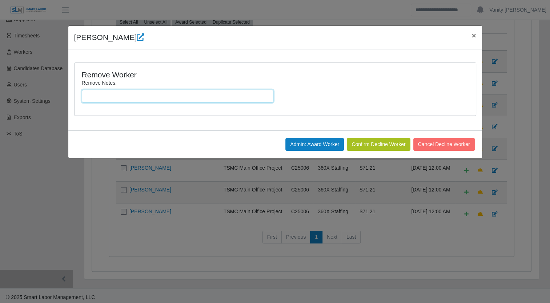
click at [145, 96] on input "Remove Notes:" at bounding box center [178, 96] width 192 height 13
type input "**********"
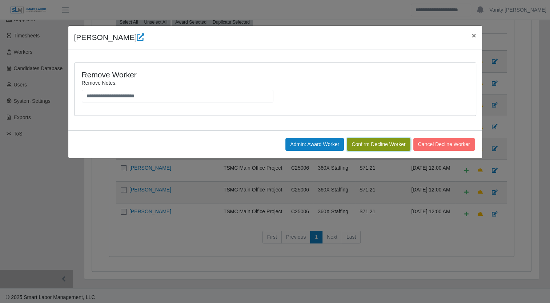
click at [376, 142] on button "Confirm Decline Worker" at bounding box center [378, 144] width 63 height 13
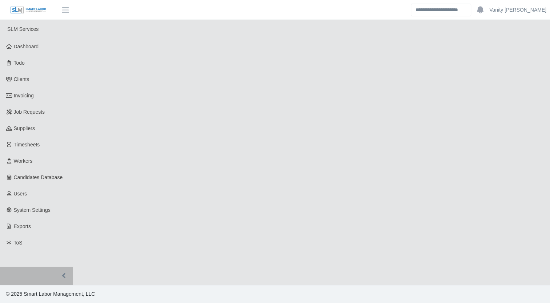
select select "****"
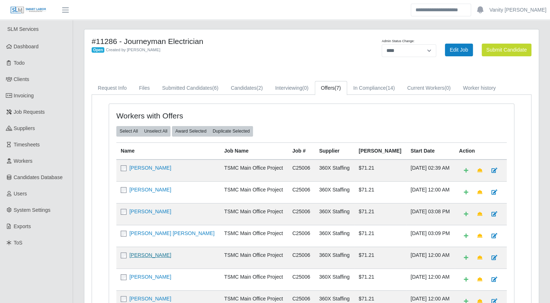
click at [159, 254] on link "[PERSON_NAME]" at bounding box center [151, 255] width 42 height 6
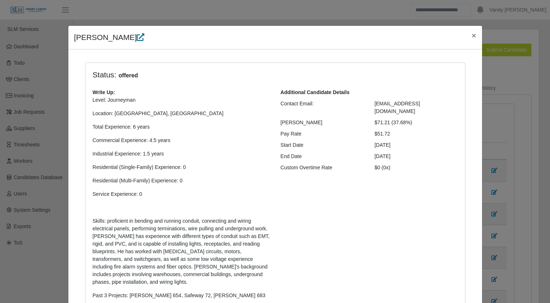
click at [144, 38] on icon at bounding box center [141, 37] width 8 height 8
click at [472, 35] on span "×" at bounding box center [474, 35] width 4 height 8
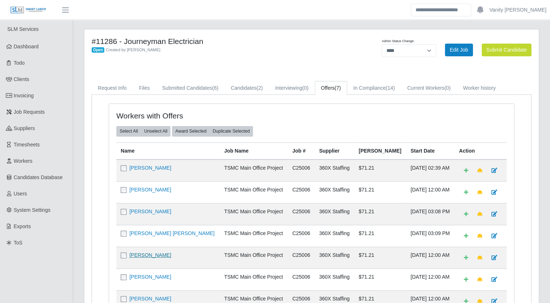
click at [161, 254] on link "[PERSON_NAME]" at bounding box center [151, 255] width 42 height 6
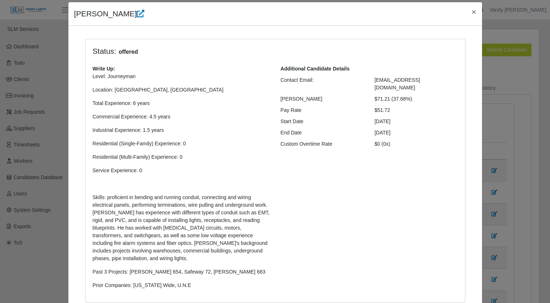
scroll to position [182, 0]
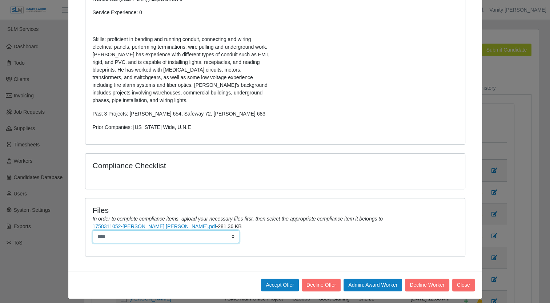
click at [214, 237] on select "****" at bounding box center [166, 237] width 147 height 13
click at [354, 183] on div "Compliance Checklist" at bounding box center [275, 171] width 380 height 35
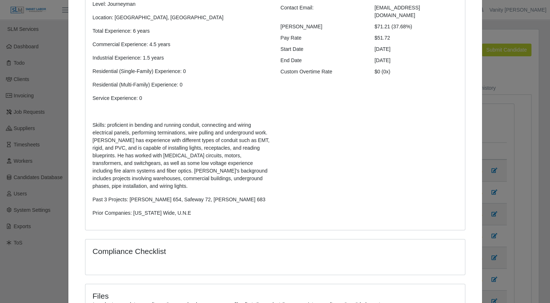
scroll to position [0, 0]
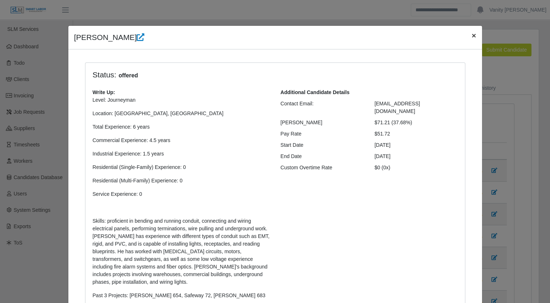
click at [472, 33] on span "×" at bounding box center [474, 35] width 4 height 8
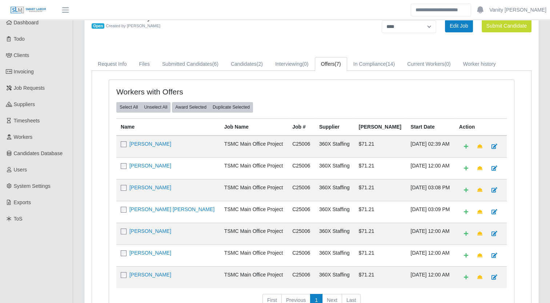
scroll to position [36, 0]
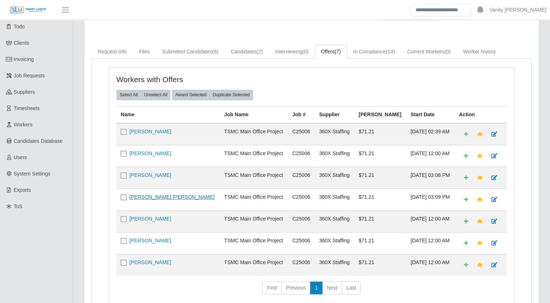
click at [140, 196] on link "Brandon Lagos Henao" at bounding box center [172, 197] width 85 height 6
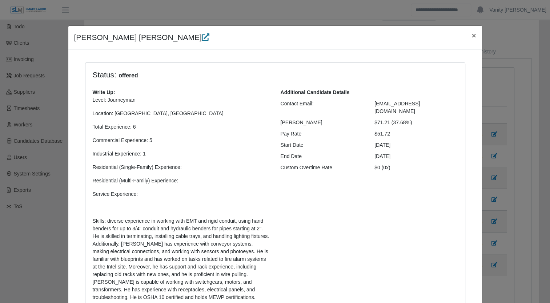
click at [202, 37] on icon at bounding box center [206, 37] width 8 height 8
click at [467, 38] on button "×" at bounding box center [474, 35] width 16 height 19
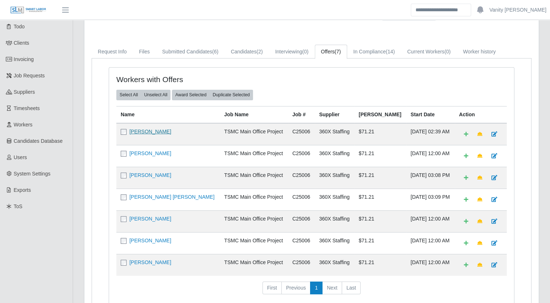
click at [140, 130] on link "Noe Flores Ulloa" at bounding box center [151, 132] width 42 height 6
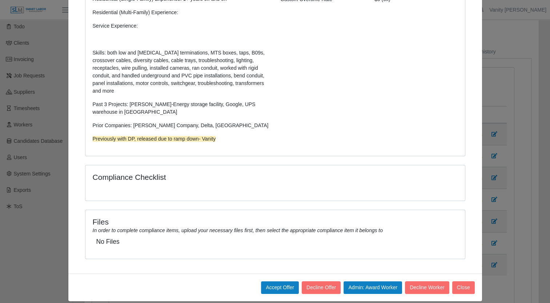
scroll to position [0, 0]
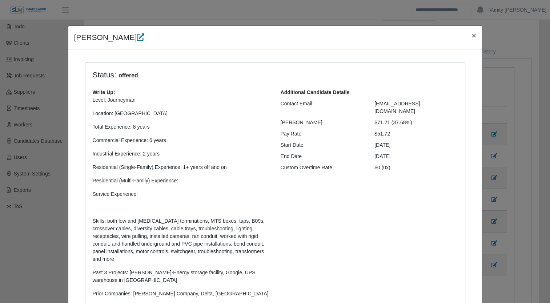
click at [137, 41] on link at bounding box center [141, 37] width 8 height 8
click at [472, 38] on span "×" at bounding box center [474, 35] width 4 height 8
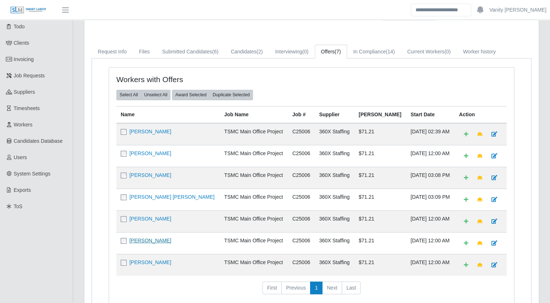
click at [146, 240] on link "[PERSON_NAME]" at bounding box center [151, 241] width 42 height 6
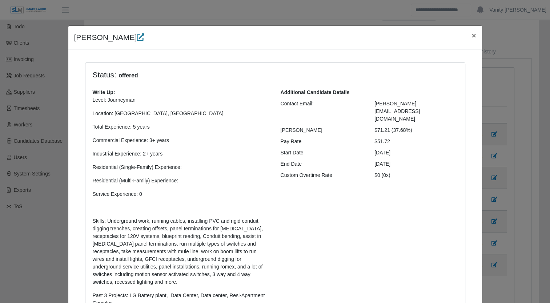
click at [137, 37] on icon at bounding box center [141, 37] width 8 height 8
click at [467, 38] on button "×" at bounding box center [474, 35] width 16 height 19
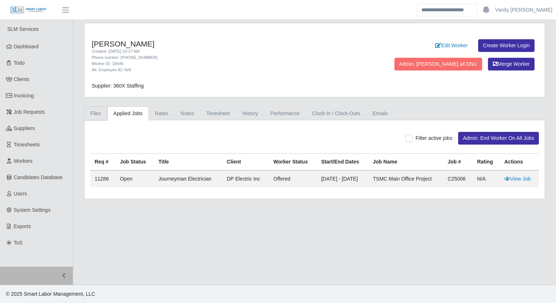
click at [91, 113] on link "Files" at bounding box center [95, 114] width 23 height 14
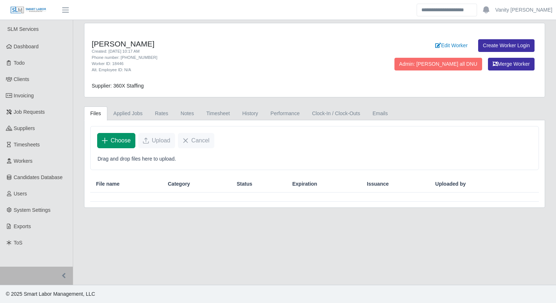
click at [127, 139] on span "Choose" at bounding box center [121, 140] width 20 height 9
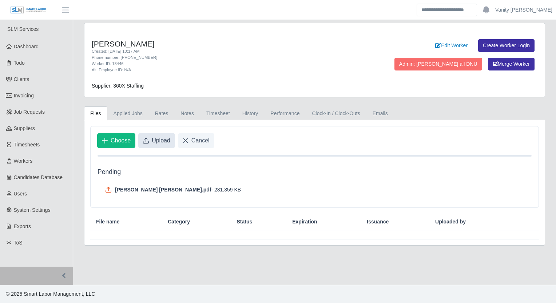
click at [161, 139] on span "Upload" at bounding box center [161, 140] width 19 height 9
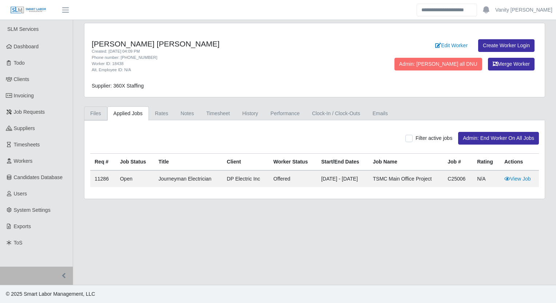
click at [94, 114] on link "Files" at bounding box center [95, 114] width 23 height 14
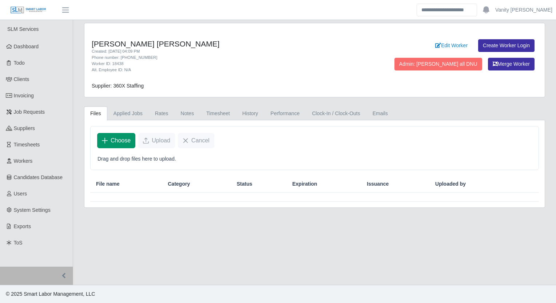
click at [114, 147] on button "Choose" at bounding box center [116, 140] width 38 height 15
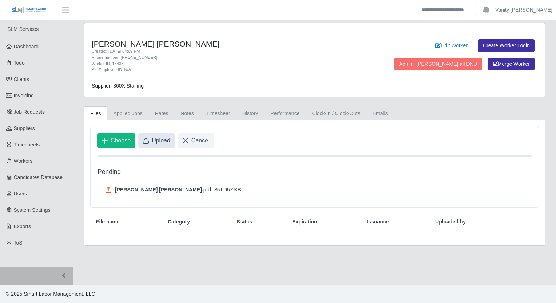
click at [166, 142] on span "Upload" at bounding box center [161, 140] width 19 height 9
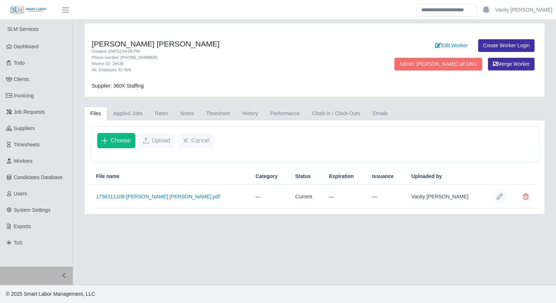
click at [502, 191] on button "Row Edit" at bounding box center [499, 197] width 15 height 15
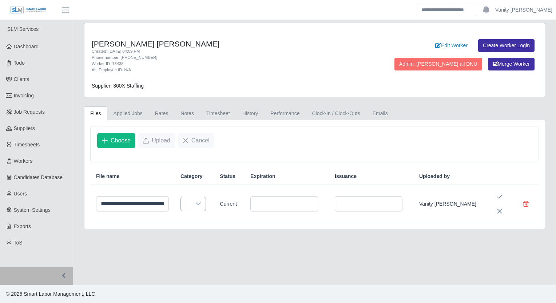
click at [204, 198] on div at bounding box center [198, 204] width 15 height 13
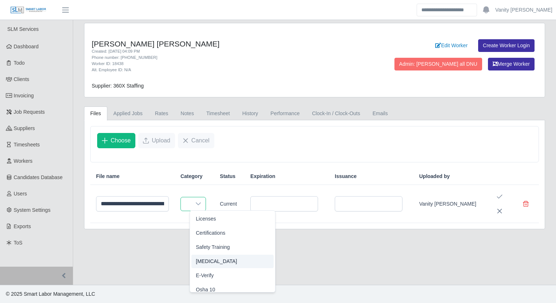
click at [218, 259] on li "[MEDICAL_DATA]" at bounding box center [232, 261] width 82 height 13
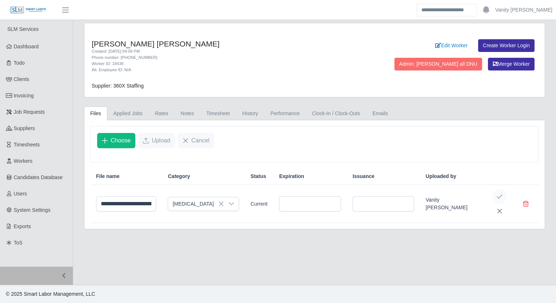
click at [499, 195] on icon "Save Edit" at bounding box center [500, 197] width 6 height 6
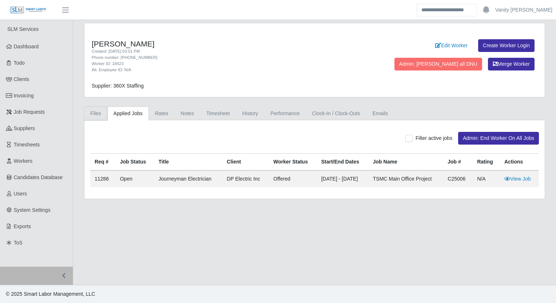
click at [93, 114] on link "Files" at bounding box center [95, 114] width 23 height 14
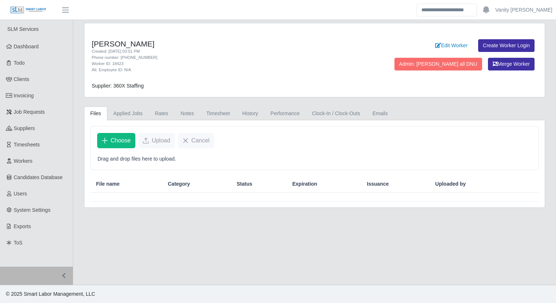
click at [124, 149] on div "Choose Upload Cancel" at bounding box center [315, 141] width 448 height 28
click at [124, 145] on button "Choose" at bounding box center [116, 140] width 38 height 15
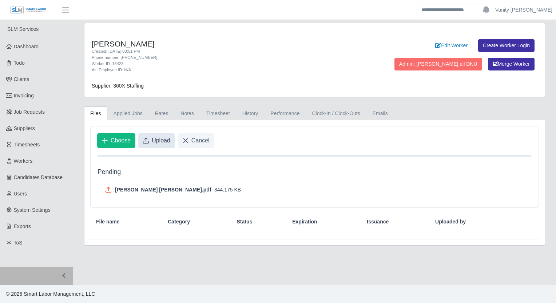
click at [164, 139] on span "Upload" at bounding box center [161, 140] width 19 height 9
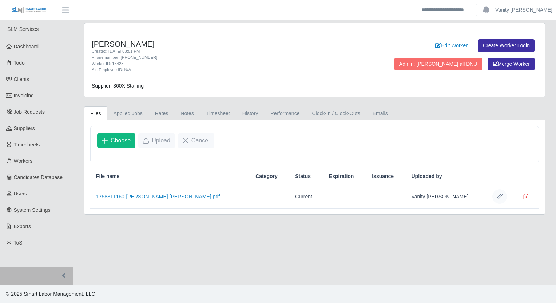
click at [496, 199] on button "Row Edit" at bounding box center [499, 197] width 15 height 15
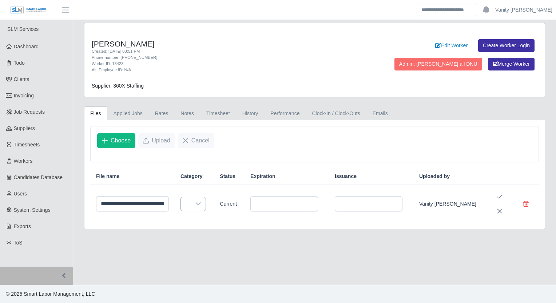
click at [206, 205] on div at bounding box center [198, 204] width 15 height 13
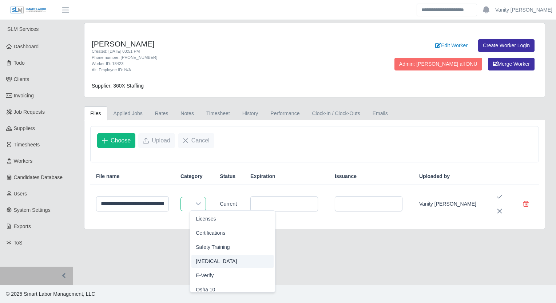
click at [215, 261] on span "[MEDICAL_DATA]" at bounding box center [216, 262] width 41 height 8
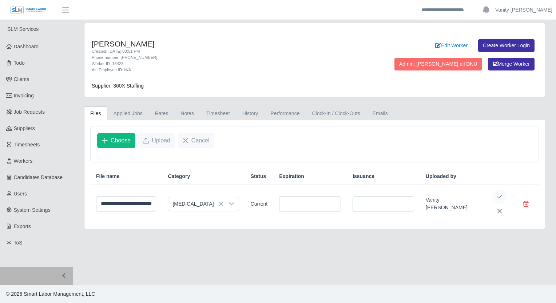
click at [497, 197] on icon "Save Edit" at bounding box center [500, 197] width 6 height 6
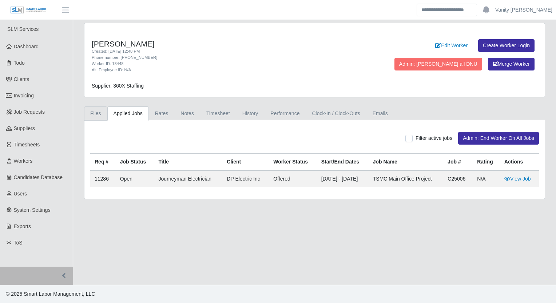
click at [102, 113] on link "Files" at bounding box center [95, 114] width 23 height 14
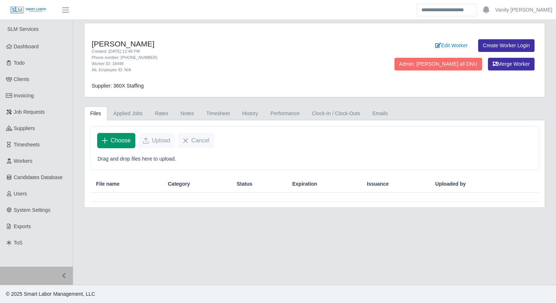
click at [108, 142] on button "Choose" at bounding box center [116, 140] width 38 height 15
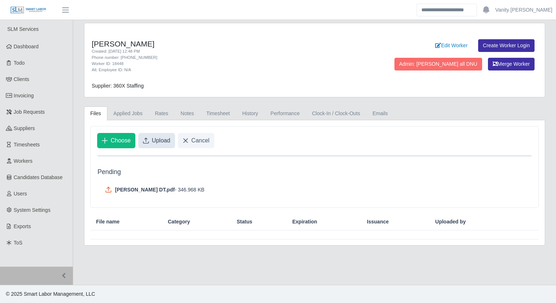
click at [160, 136] on span "Upload" at bounding box center [161, 140] width 19 height 9
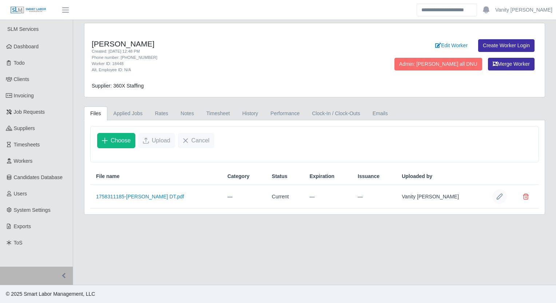
click at [498, 200] on button "Row Edit" at bounding box center [499, 197] width 15 height 15
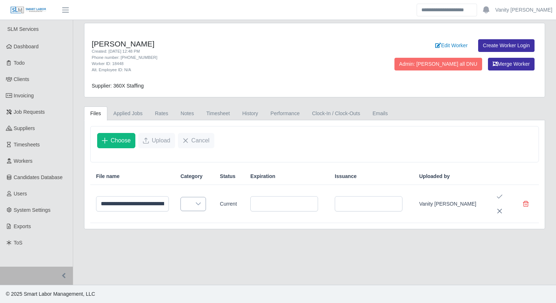
click at [201, 205] on icon at bounding box center [198, 204] width 6 height 6
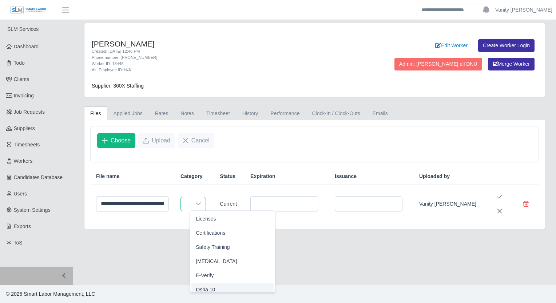
scroll to position [4, 0]
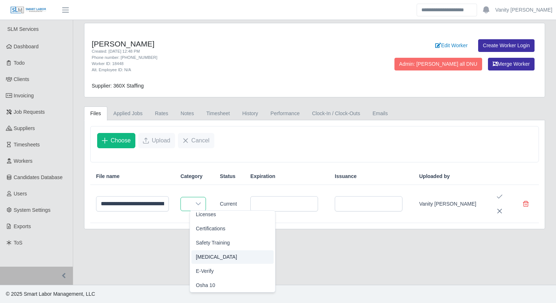
click at [217, 256] on span "[MEDICAL_DATA]" at bounding box center [216, 258] width 41 height 8
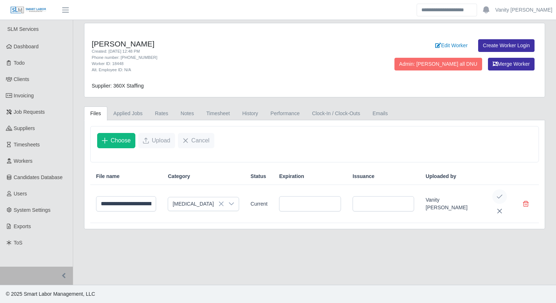
click at [498, 198] on icon "Save Edit" at bounding box center [500, 197] width 6 height 6
